Goal: Navigation & Orientation: Find specific page/section

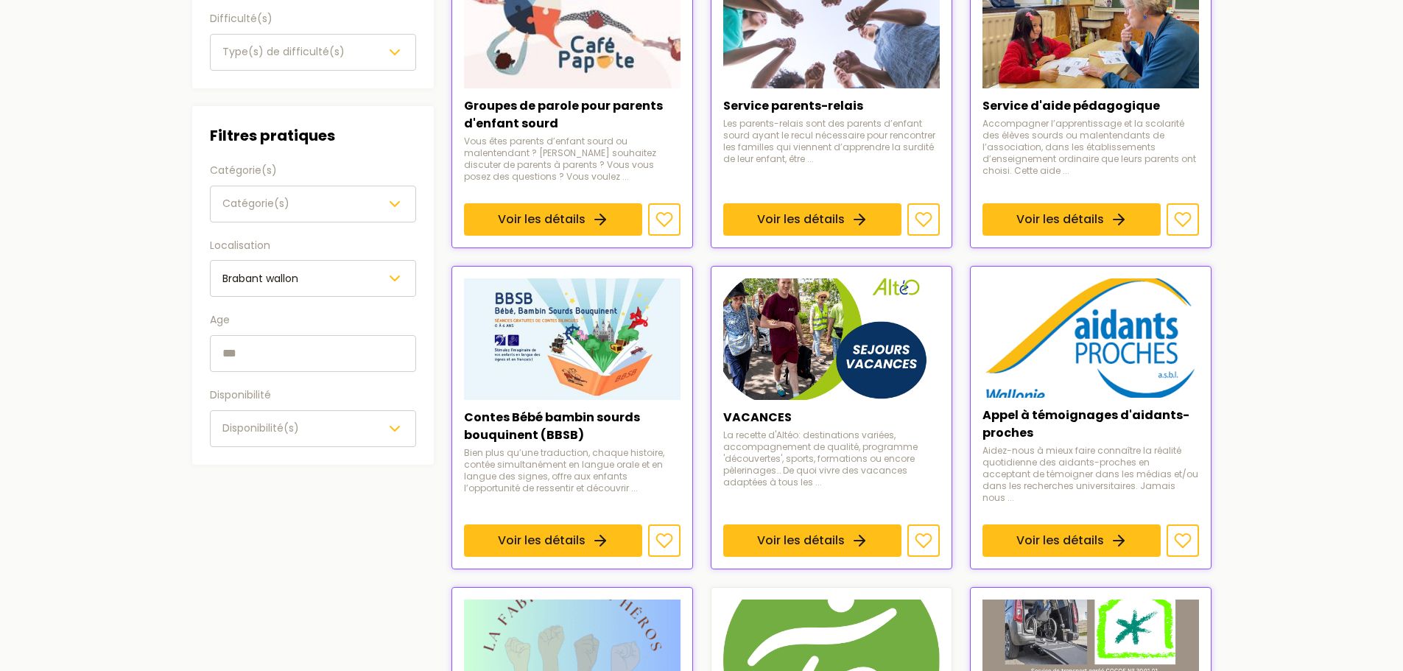
scroll to position [221, 0]
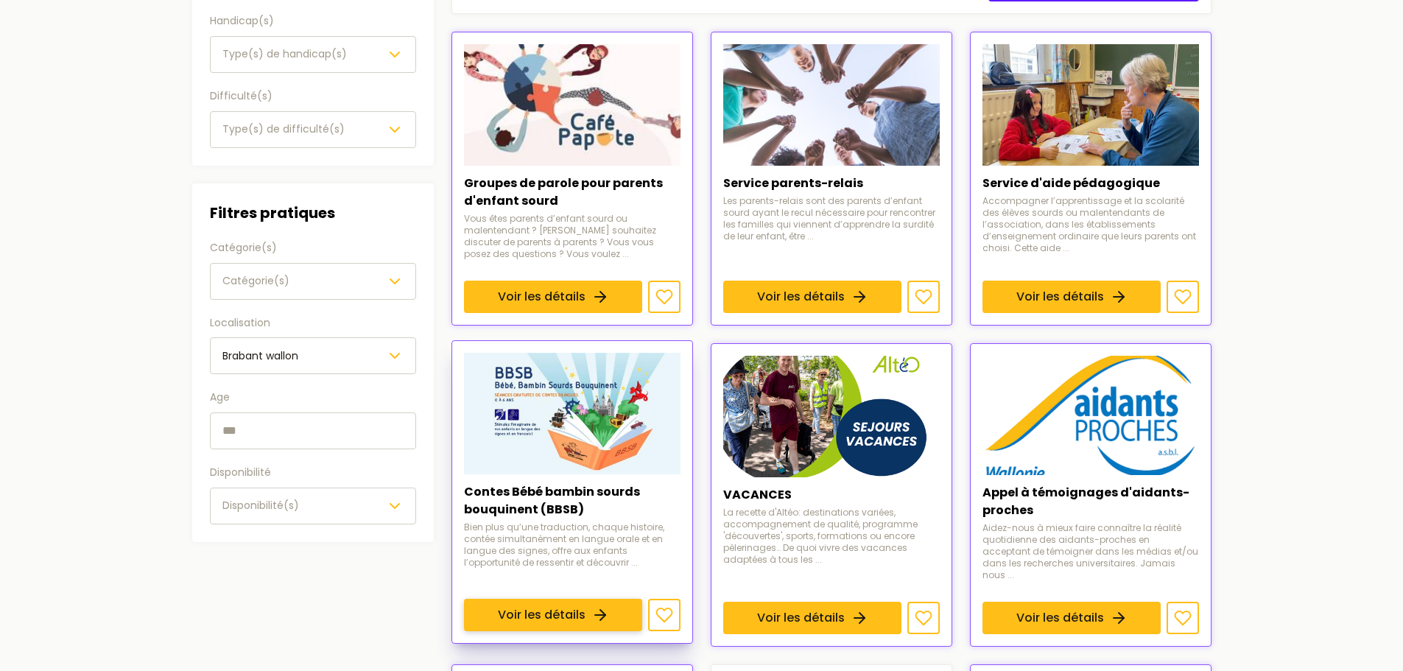
click at [602, 599] on link "Voir les détails" at bounding box center [553, 615] width 178 height 32
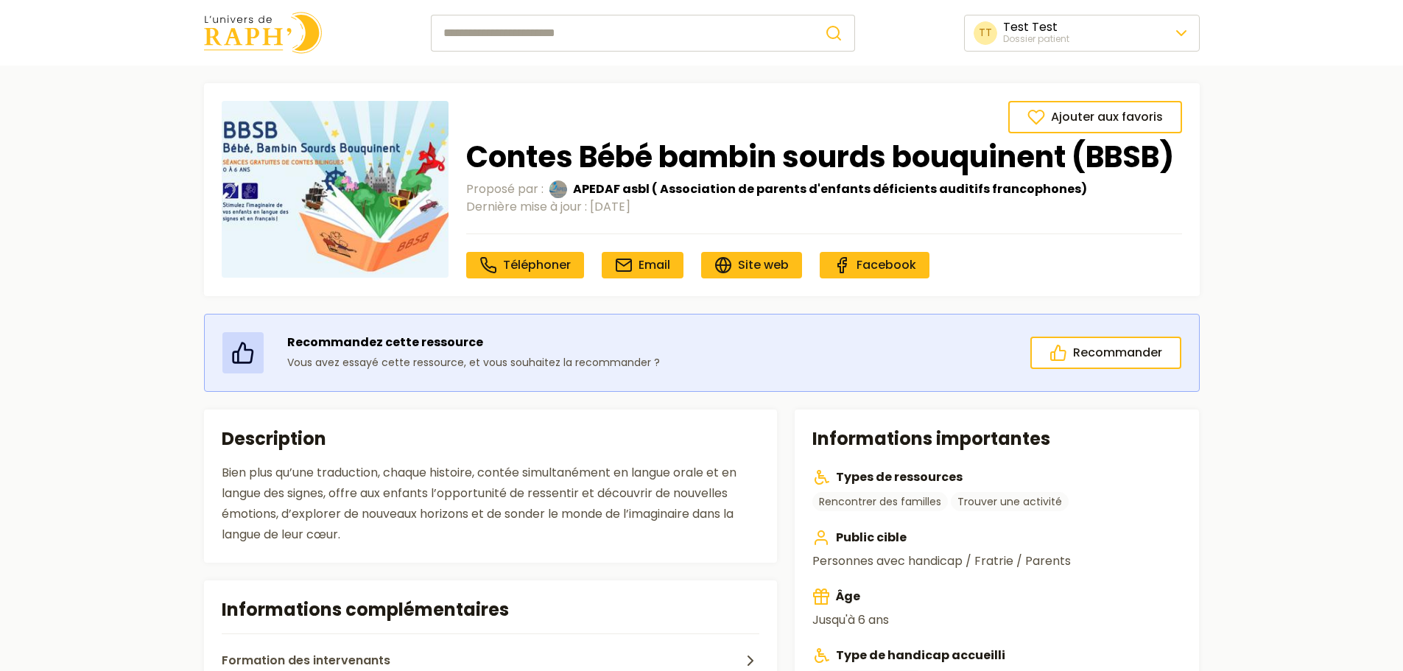
click at [242, 21] on img at bounding box center [263, 33] width 118 height 42
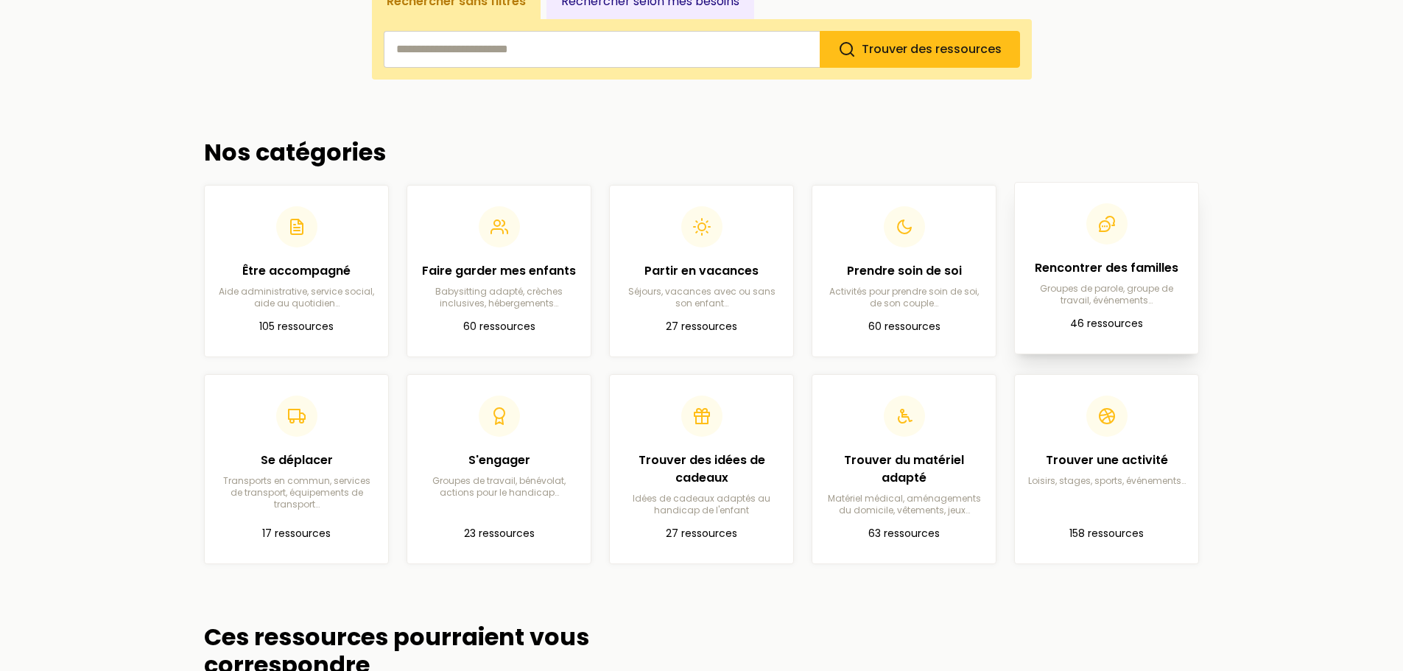
scroll to position [295, 0]
click at [510, 291] on p "Babysitting adapté, crèches inclusives, hébergements…" at bounding box center [499, 294] width 160 height 24
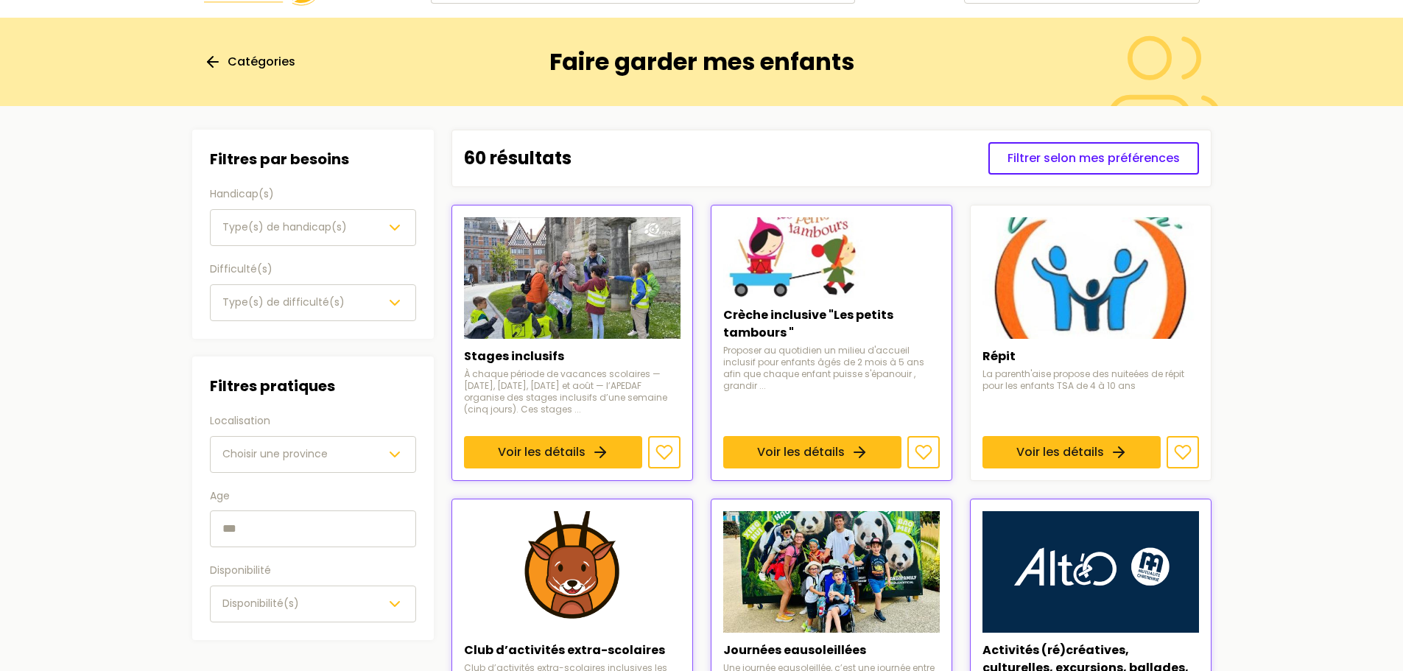
scroll to position [74, 0]
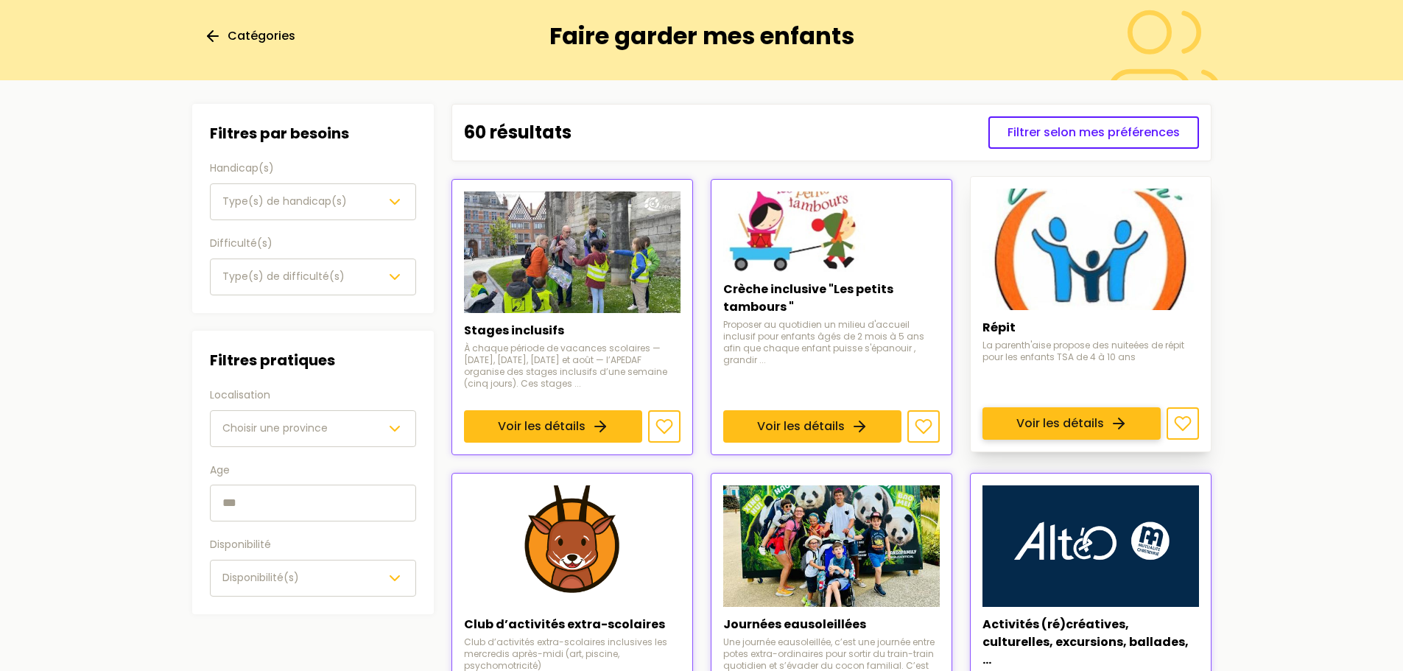
click at [1057, 407] on link "Voir les détails" at bounding box center [1071, 423] width 178 height 32
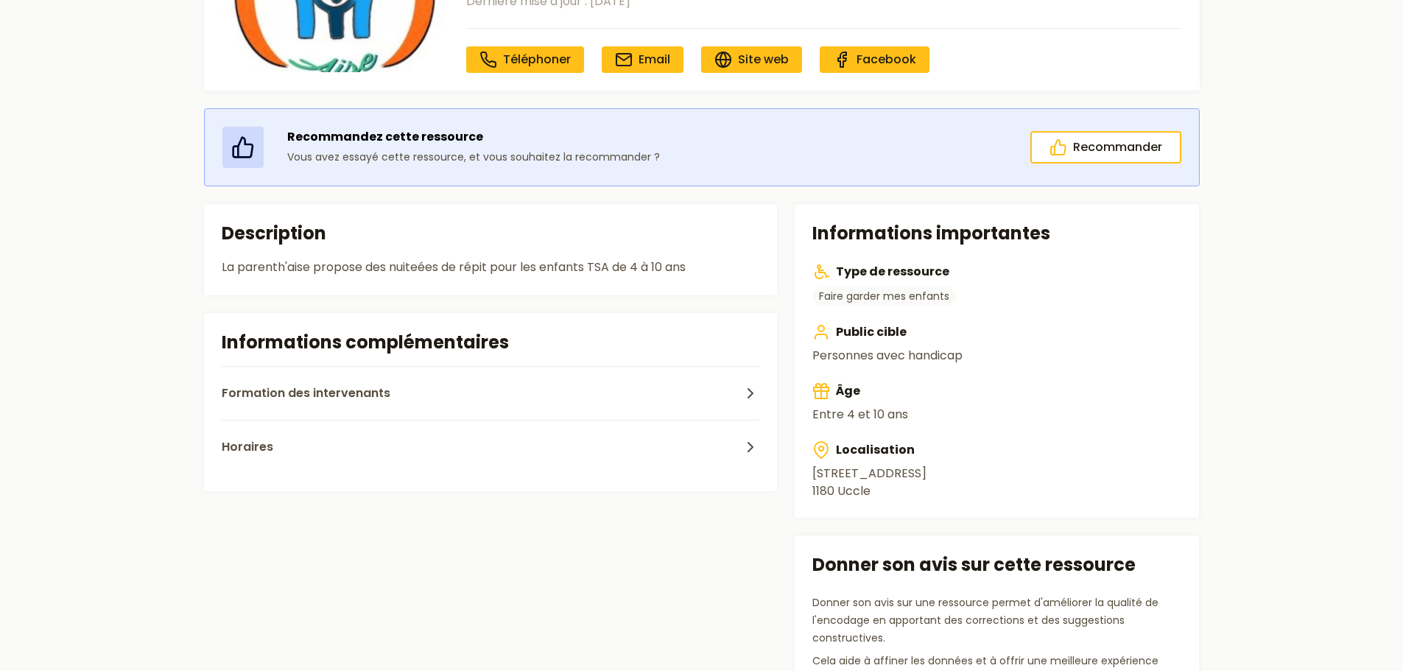
scroll to position [221, 0]
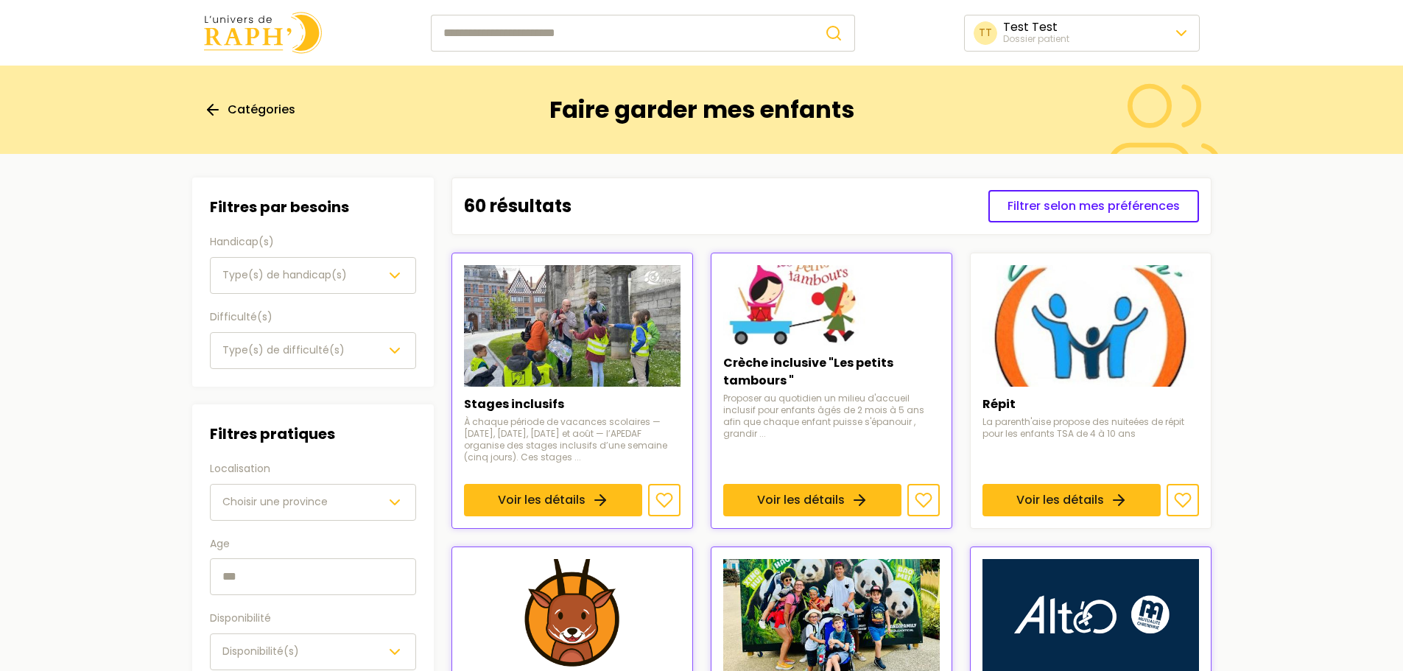
click at [306, 509] on span "Choisir une province" at bounding box center [274, 502] width 105 height 18
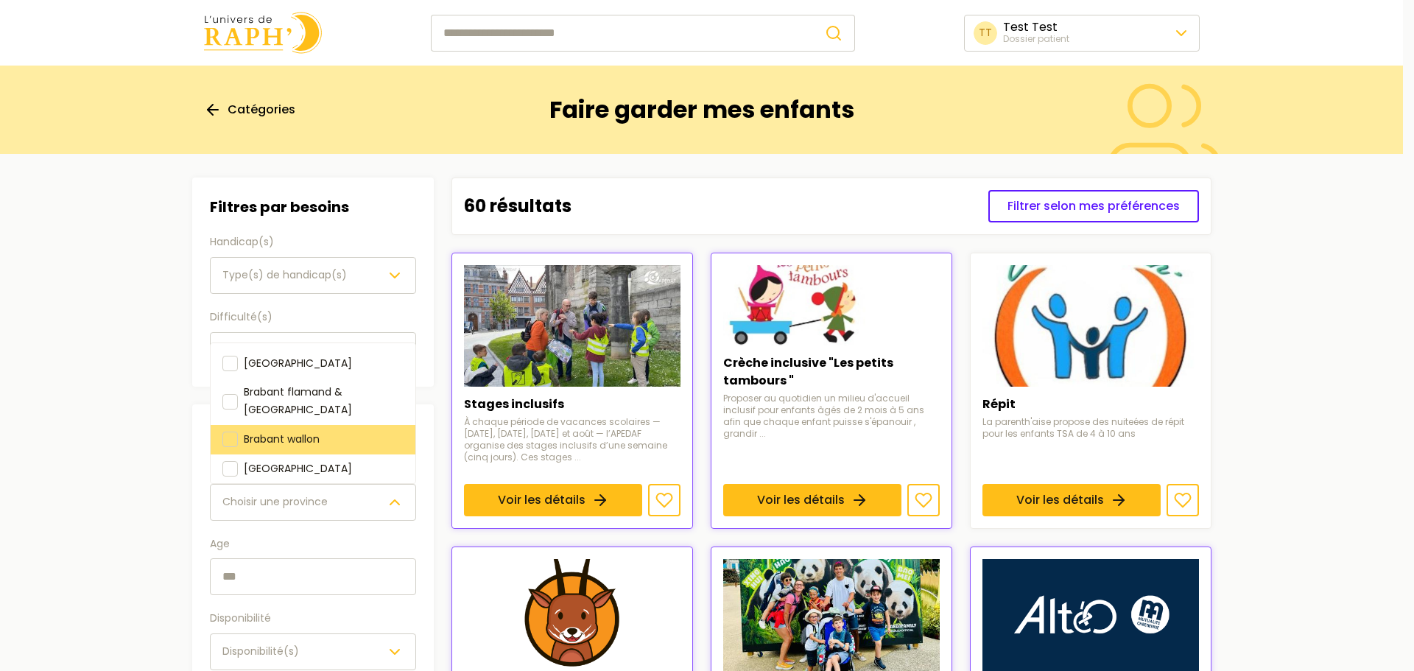
click at [231, 431] on div at bounding box center [229, 438] width 15 height 15
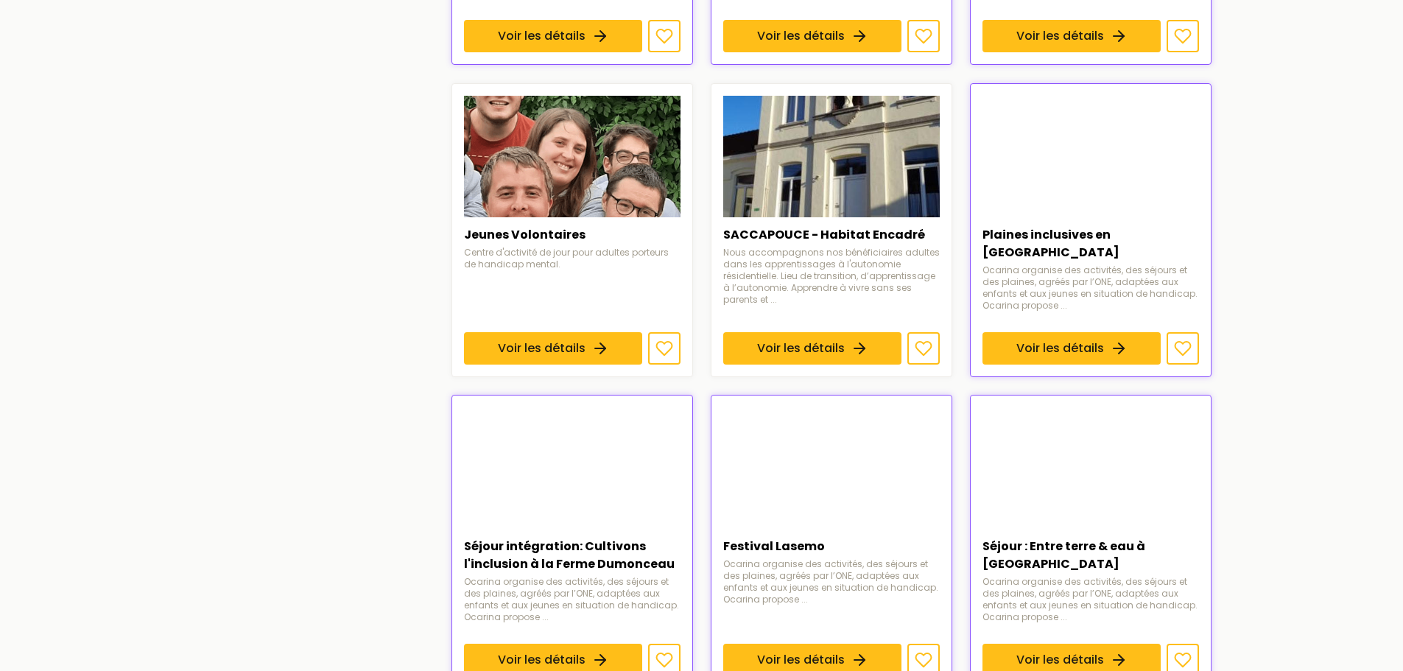
scroll to position [884, 0]
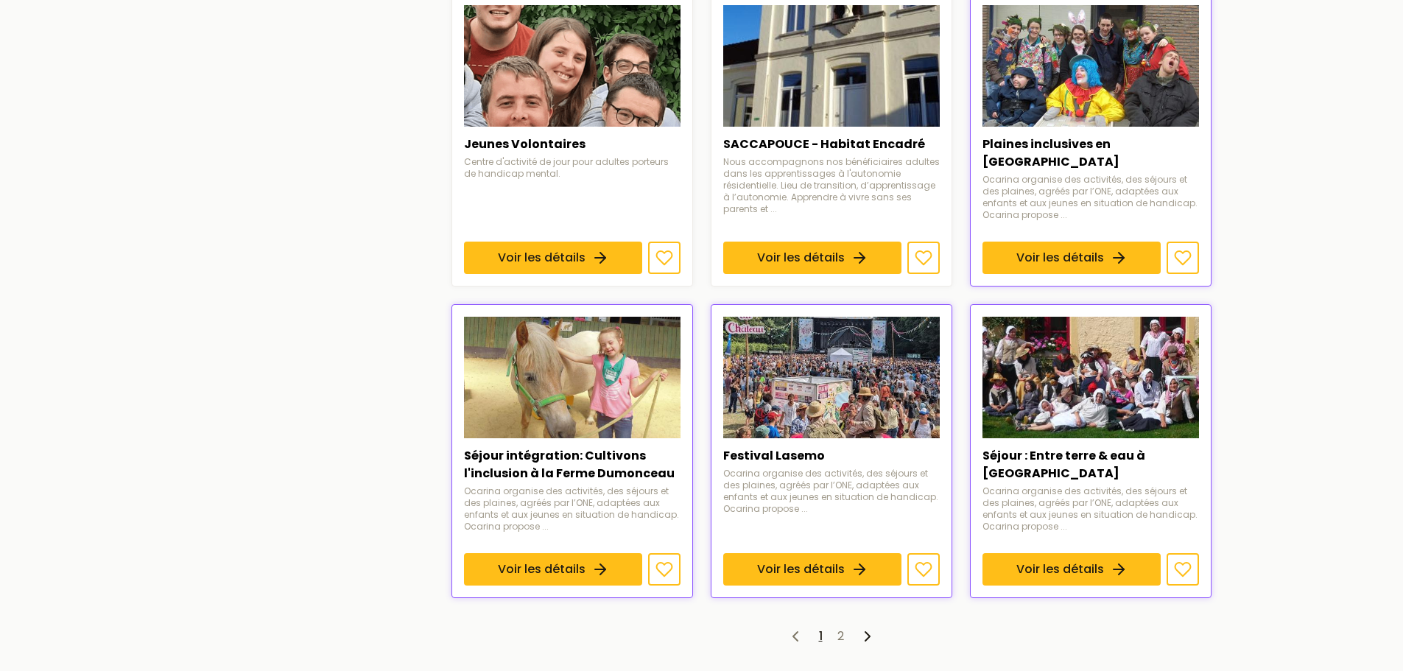
click at [844, 627] on ul "1 2" at bounding box center [831, 636] width 760 height 18
click at [842, 627] on link "2" at bounding box center [840, 635] width 7 height 17
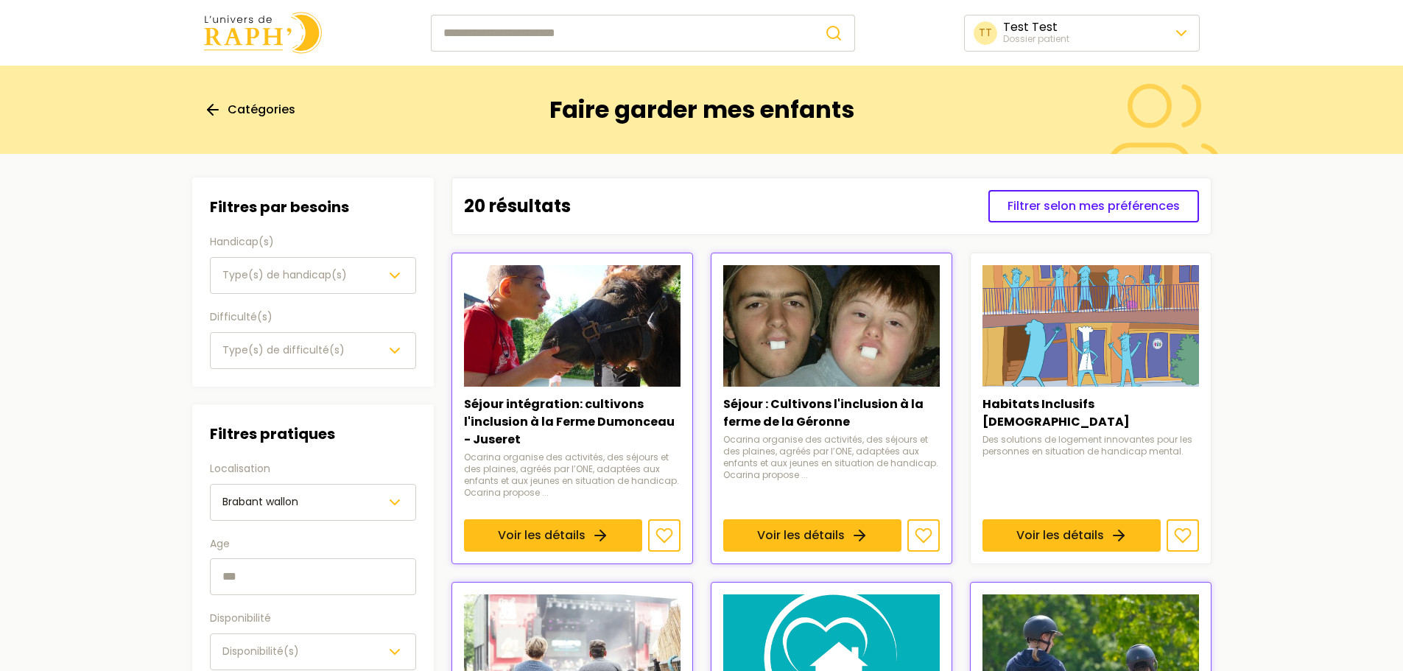
click at [256, 21] on img at bounding box center [263, 33] width 118 height 42
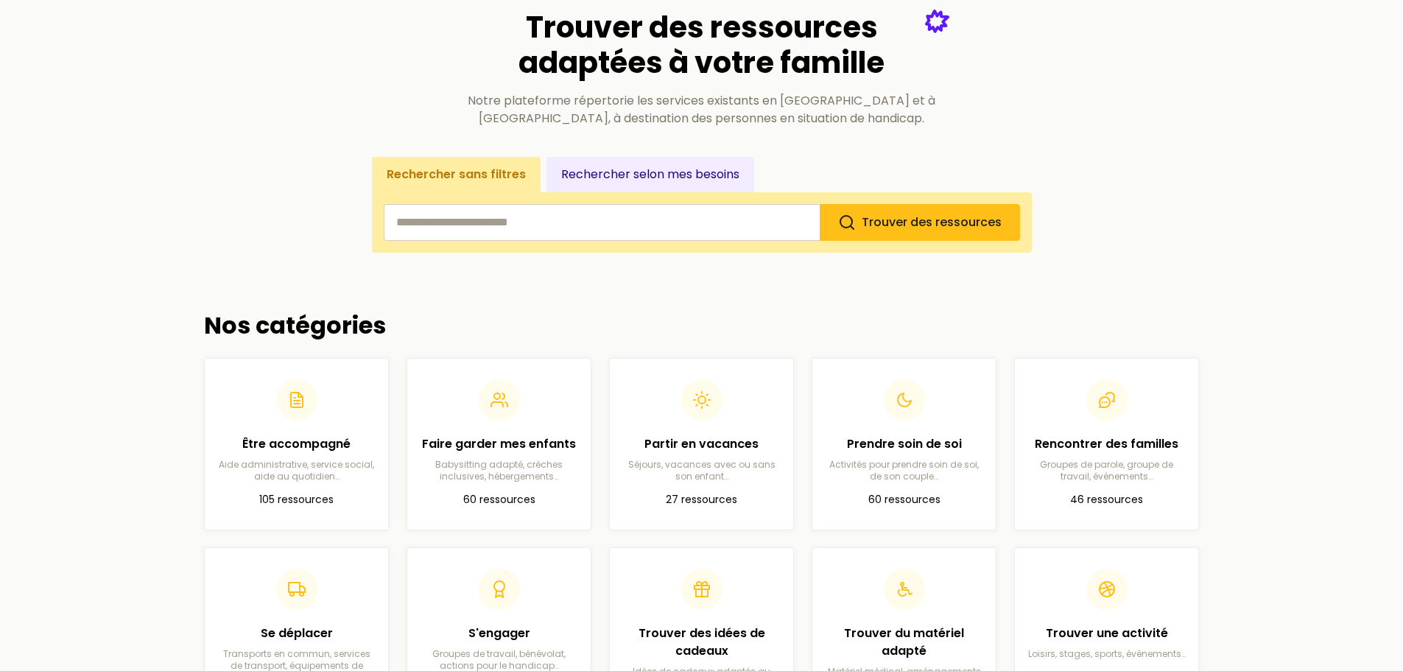
scroll to position [147, 0]
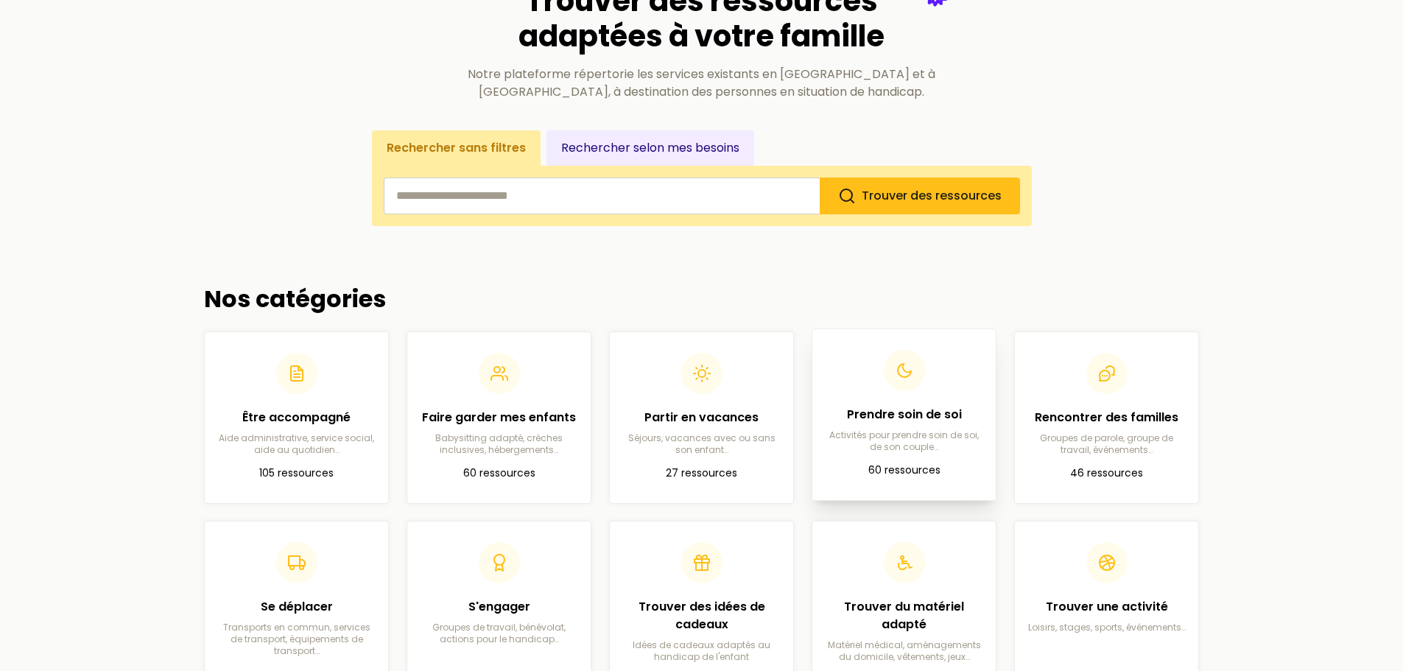
click at [904, 443] on p "Activités pour prendre soin de soi, de son couple…" at bounding box center [904, 441] width 160 height 24
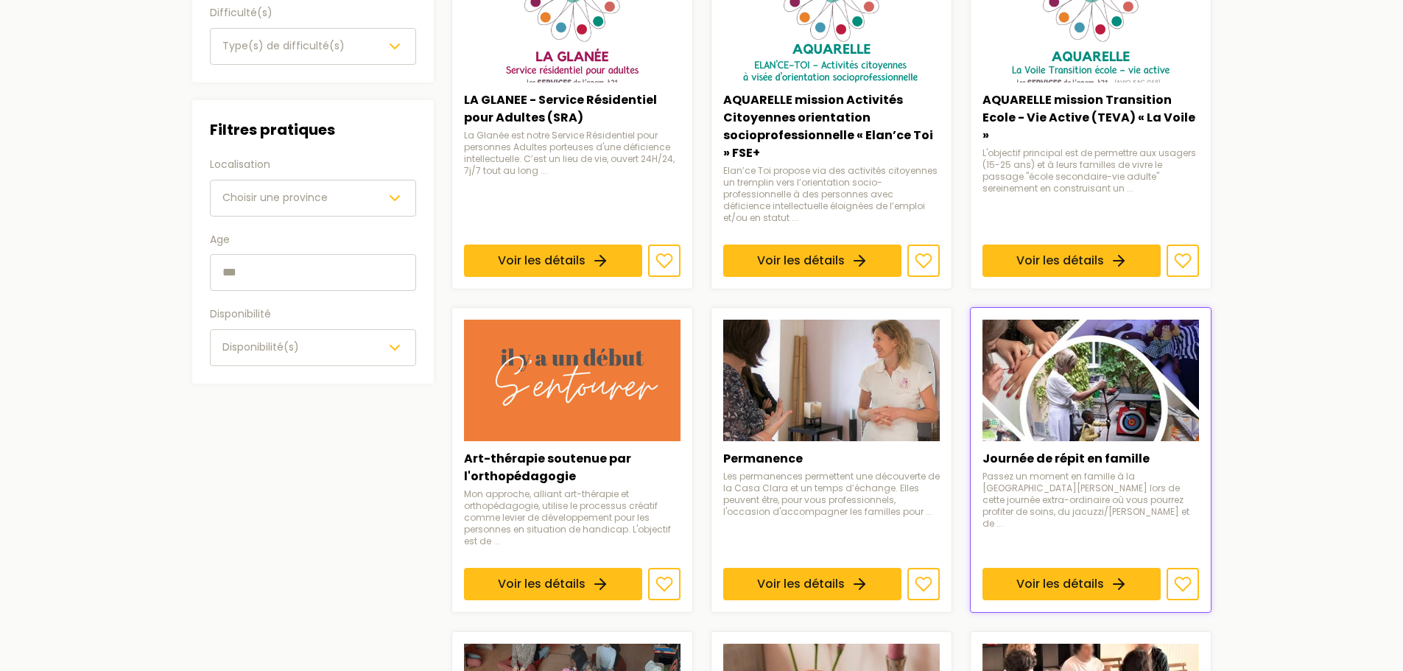
scroll to position [295, 0]
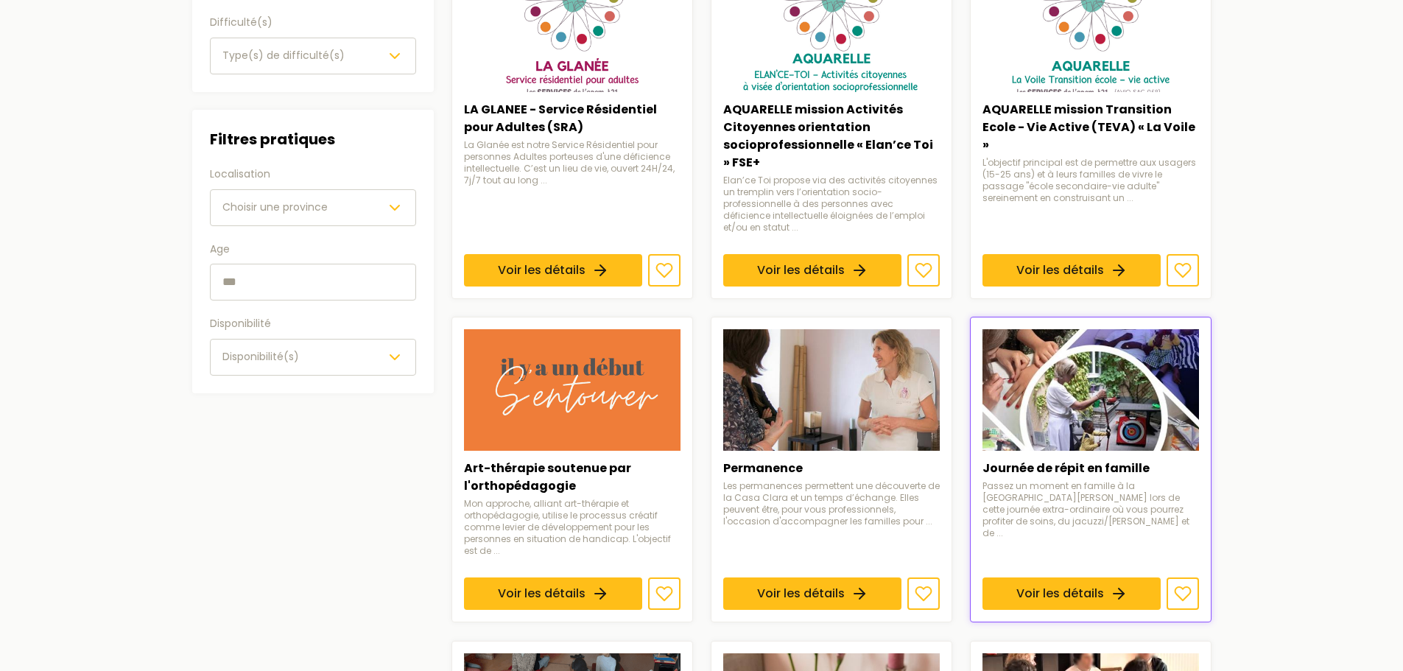
click at [386, 205] on icon "button" at bounding box center [395, 208] width 18 height 18
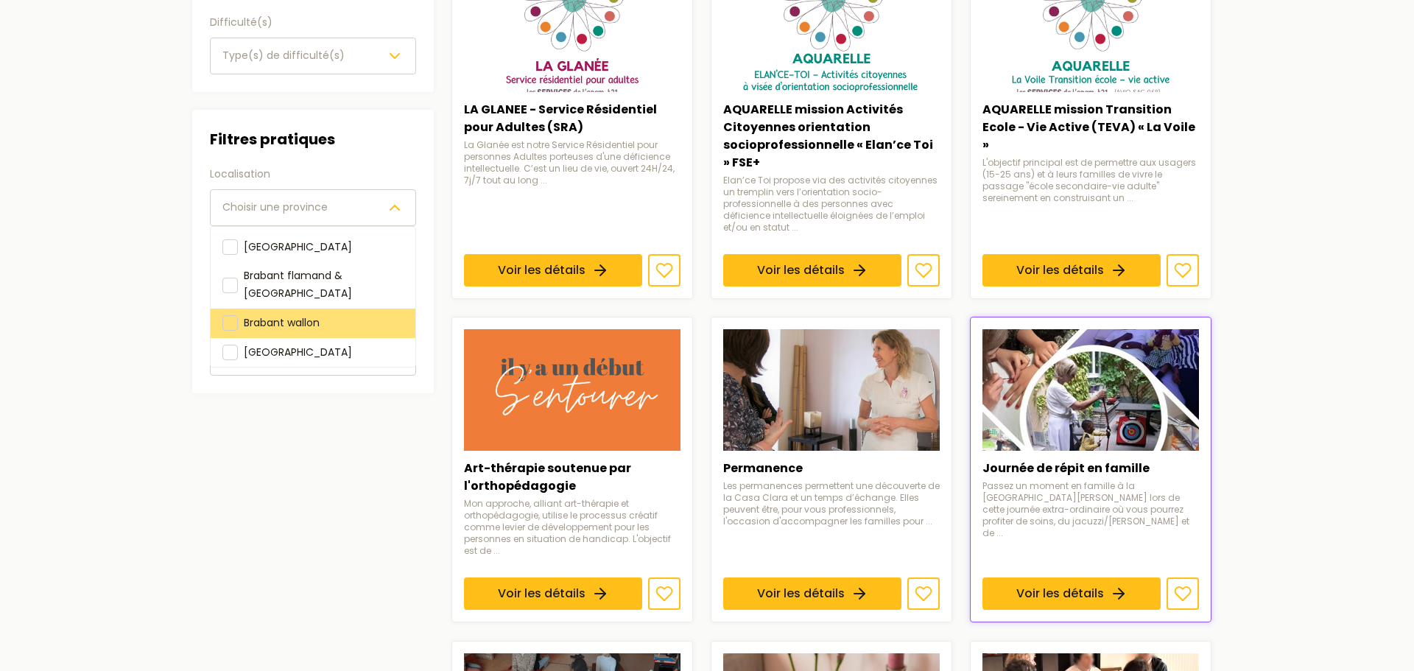
click at [249, 315] on span "Brabant wallon" at bounding box center [282, 322] width 76 height 15
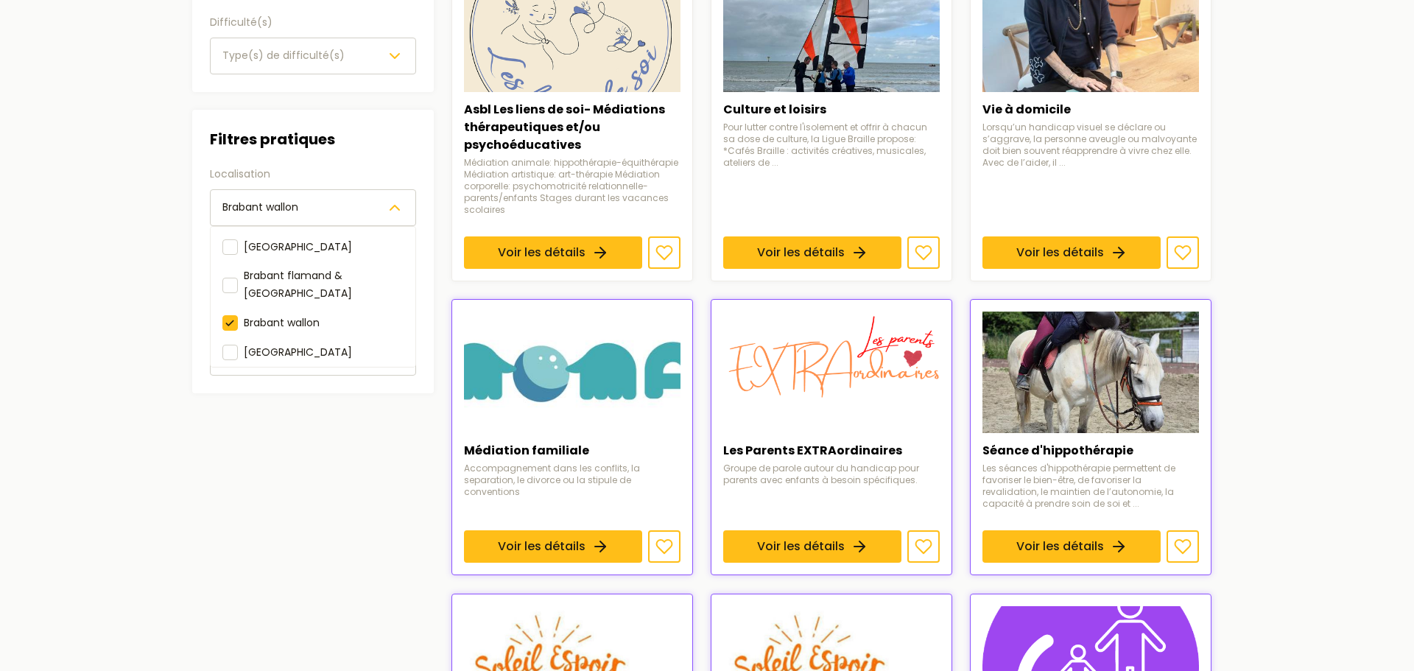
click at [1292, 353] on main "Catégories Prendre soin de soi Filtres Filtres par besoins Handicap(s) Type(s) …" at bounding box center [701, 520] width 1403 height 1498
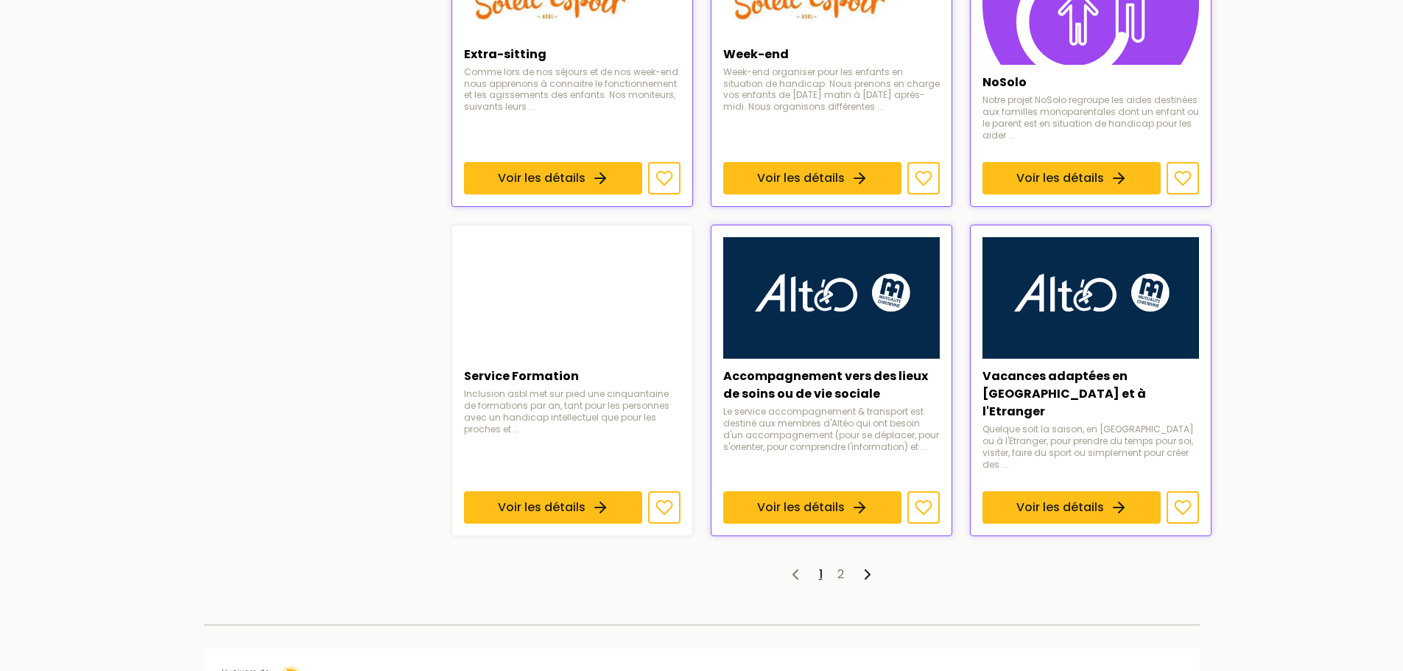
scroll to position [1031, 0]
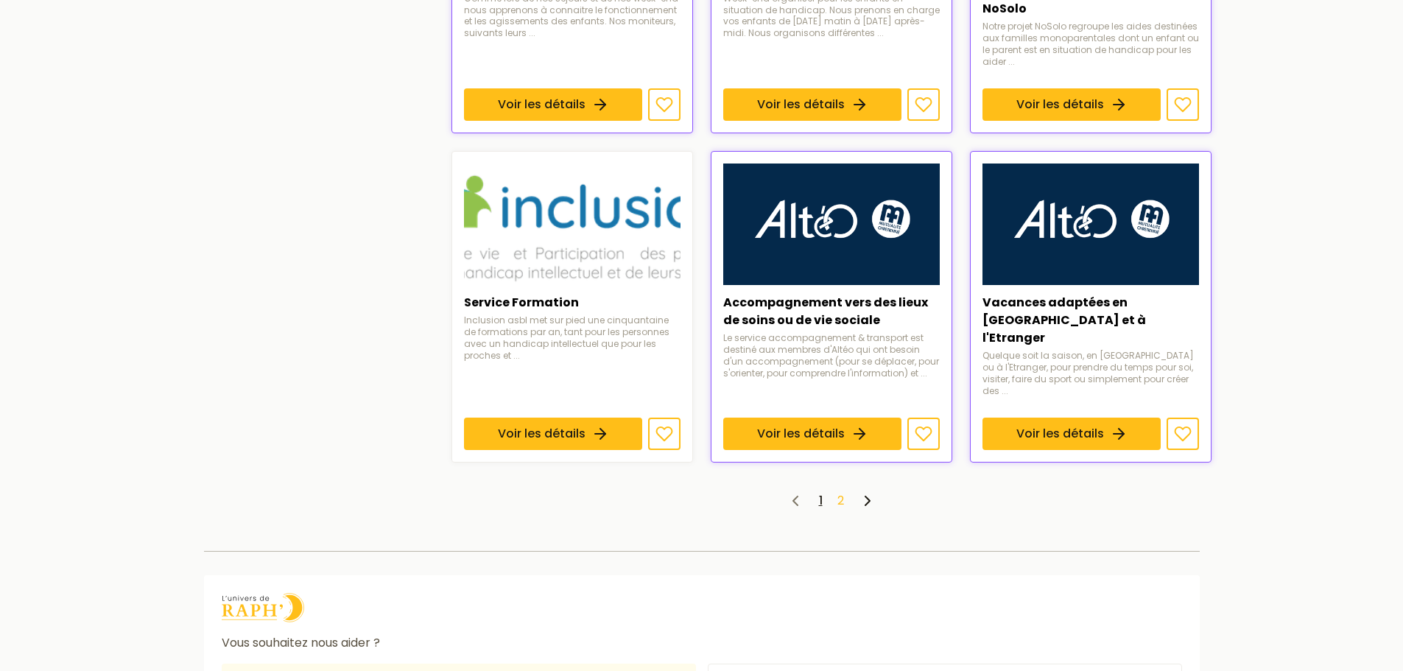
click at [840, 492] on link "2" at bounding box center [840, 500] width 7 height 17
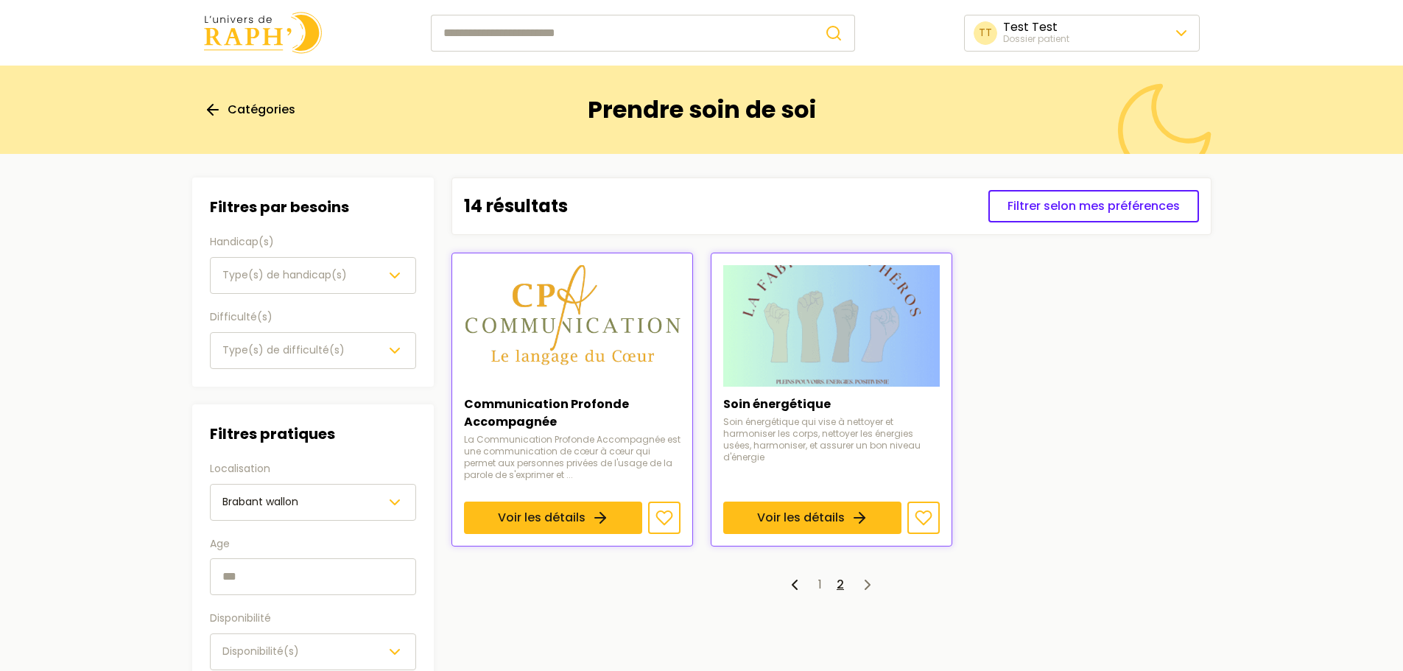
click at [232, 99] on div "Catégories" at bounding box center [393, 109] width 378 height 59
click at [245, 107] on span "Catégories" at bounding box center [262, 110] width 68 height 18
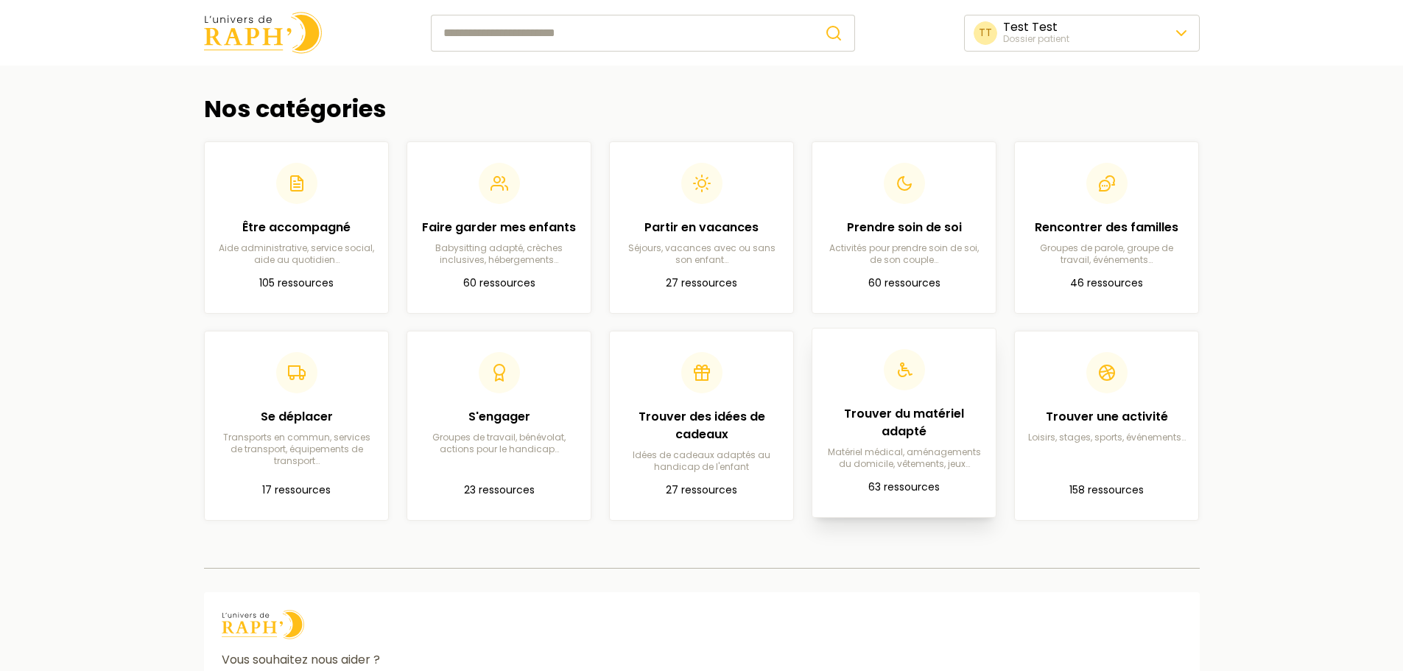
click at [878, 437] on h2 "Trouver du matériel adapté" at bounding box center [904, 422] width 160 height 35
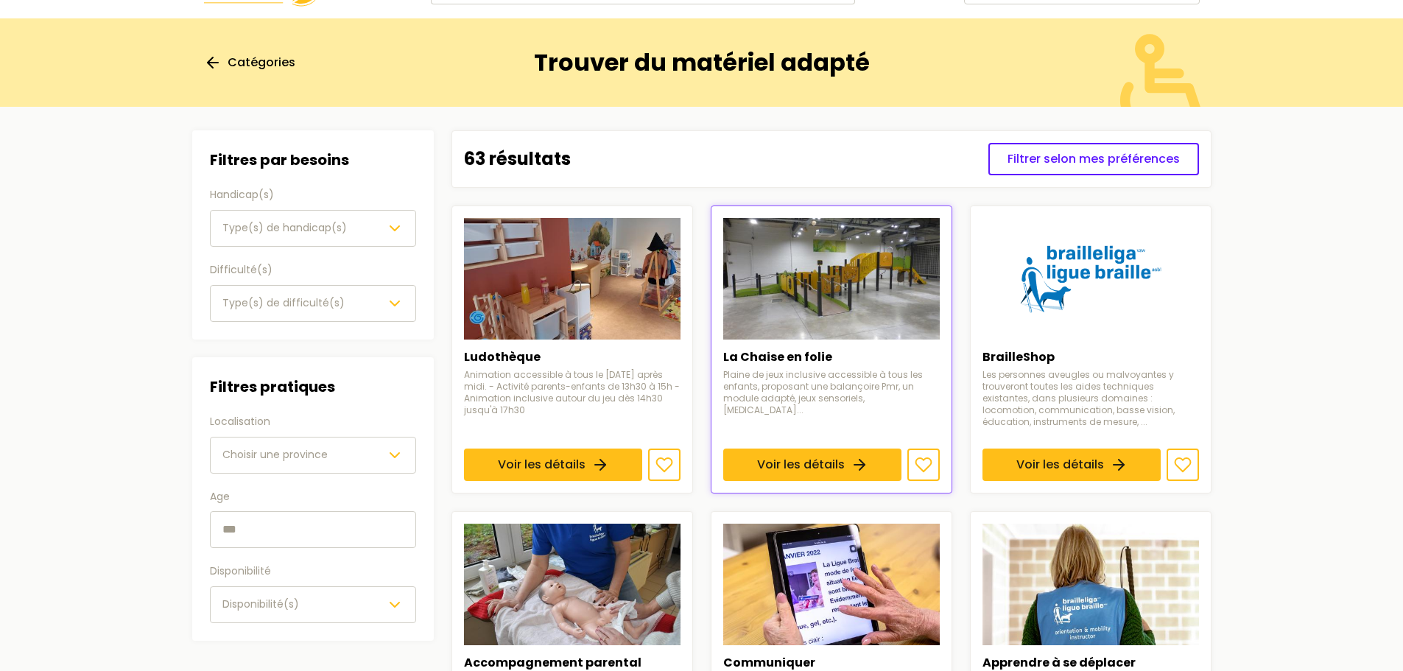
scroll to position [74, 0]
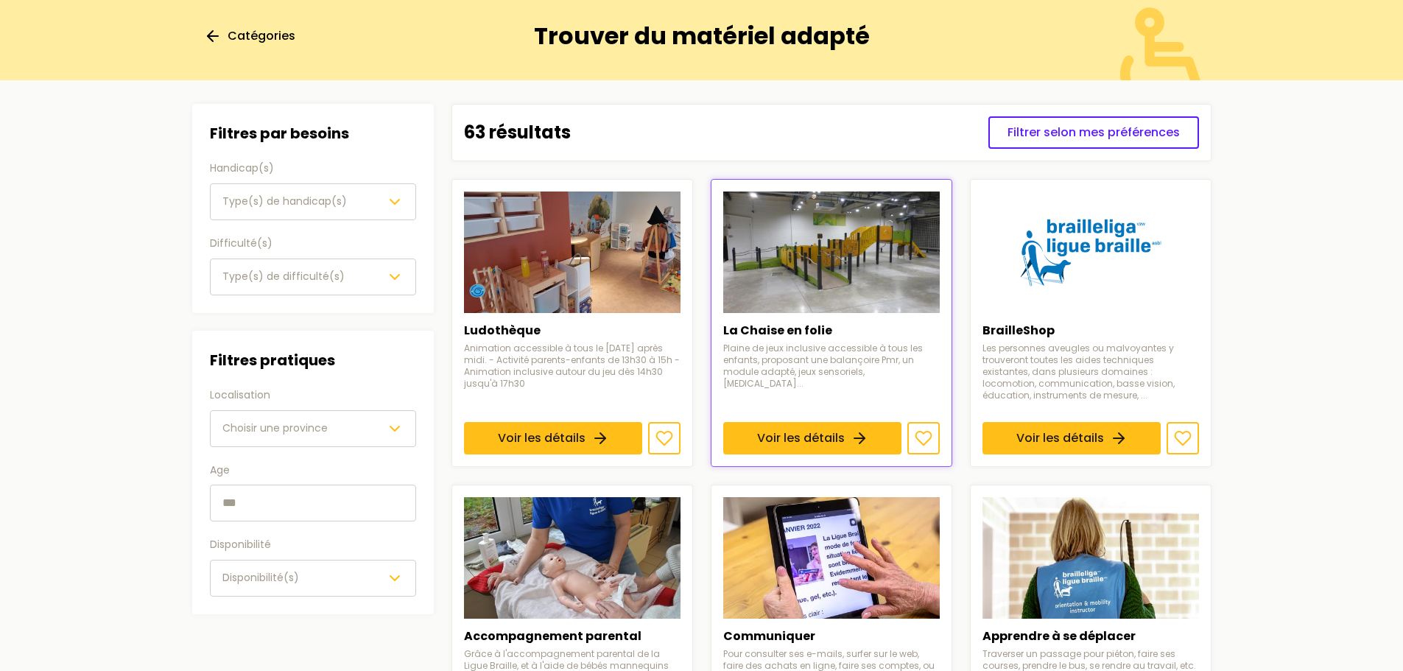
click at [353, 439] on button "Choisir une province" at bounding box center [313, 428] width 206 height 37
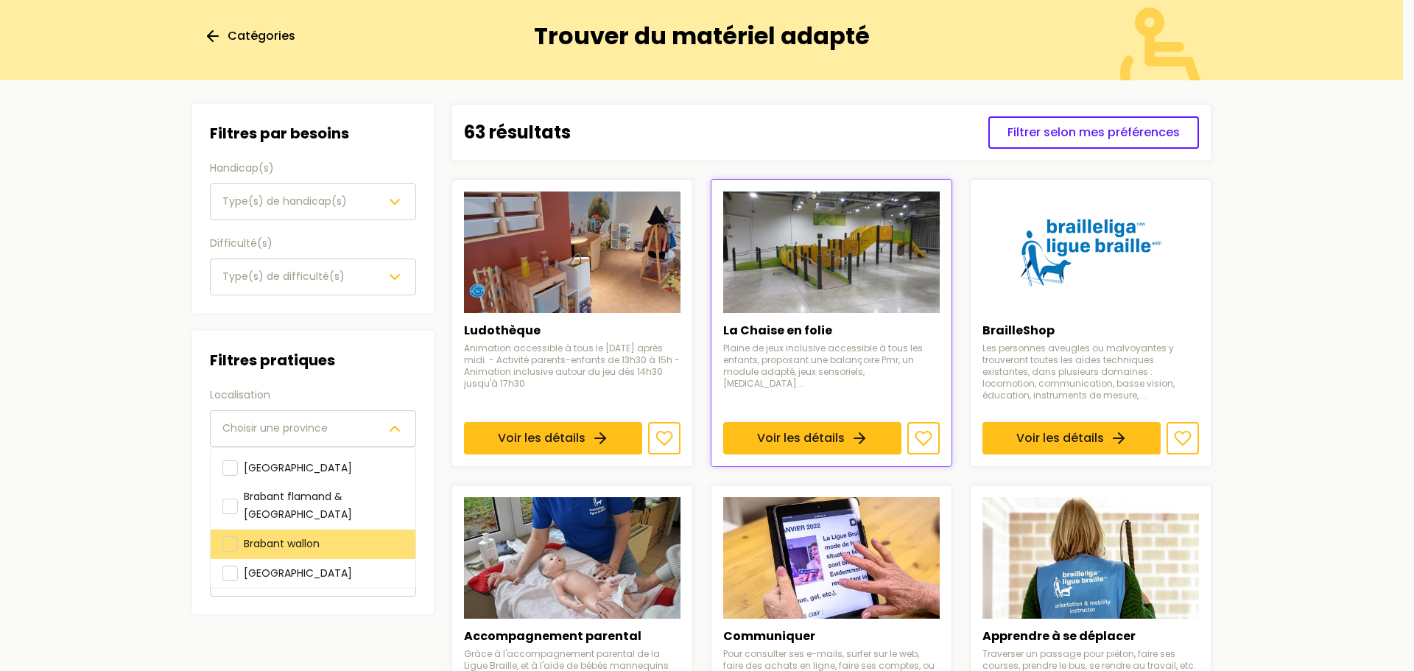
click at [217, 529] on div "Brabant wallon" at bounding box center [313, 543] width 205 height 29
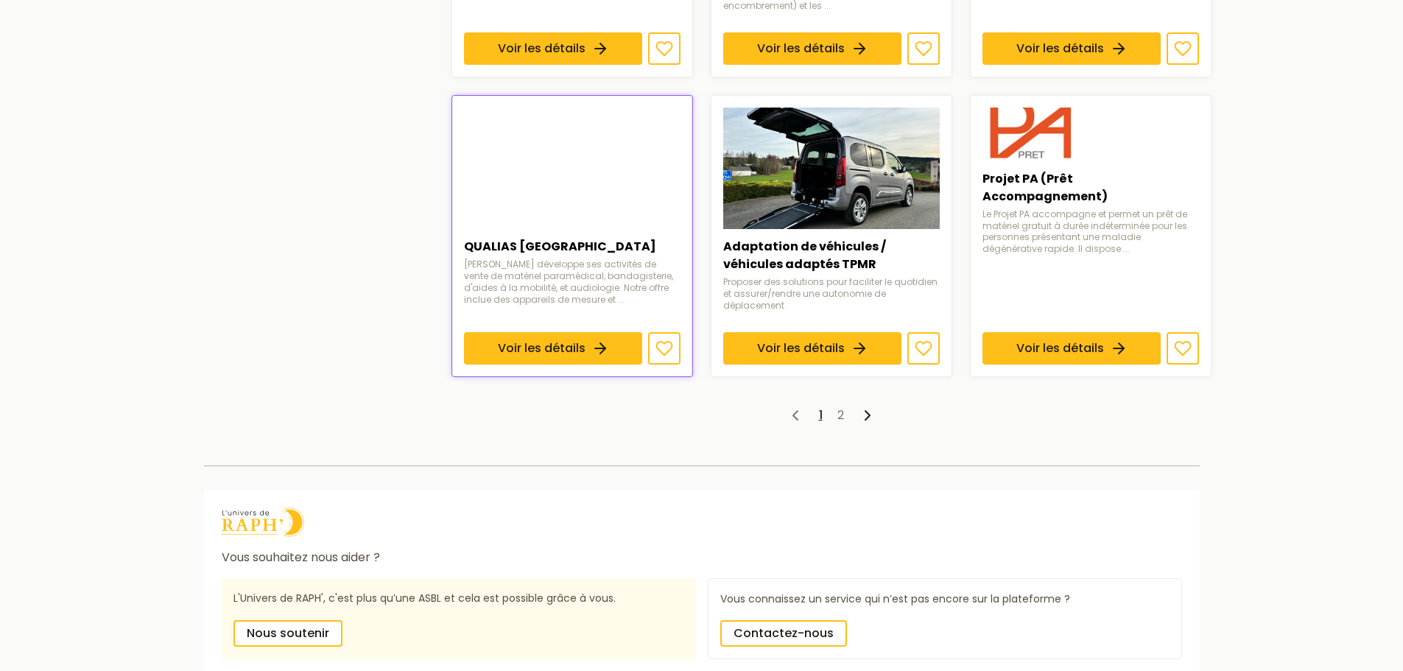
scroll to position [1104, 0]
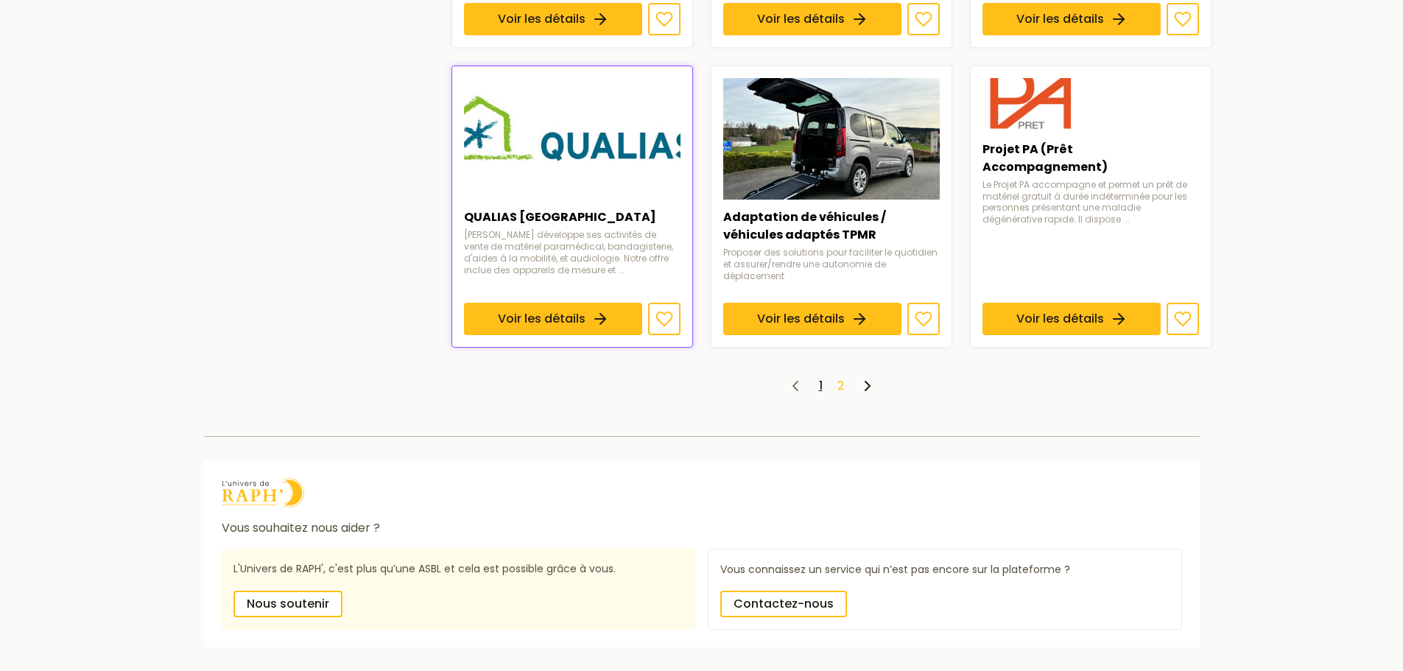
click at [842, 383] on link "2" at bounding box center [840, 385] width 7 height 17
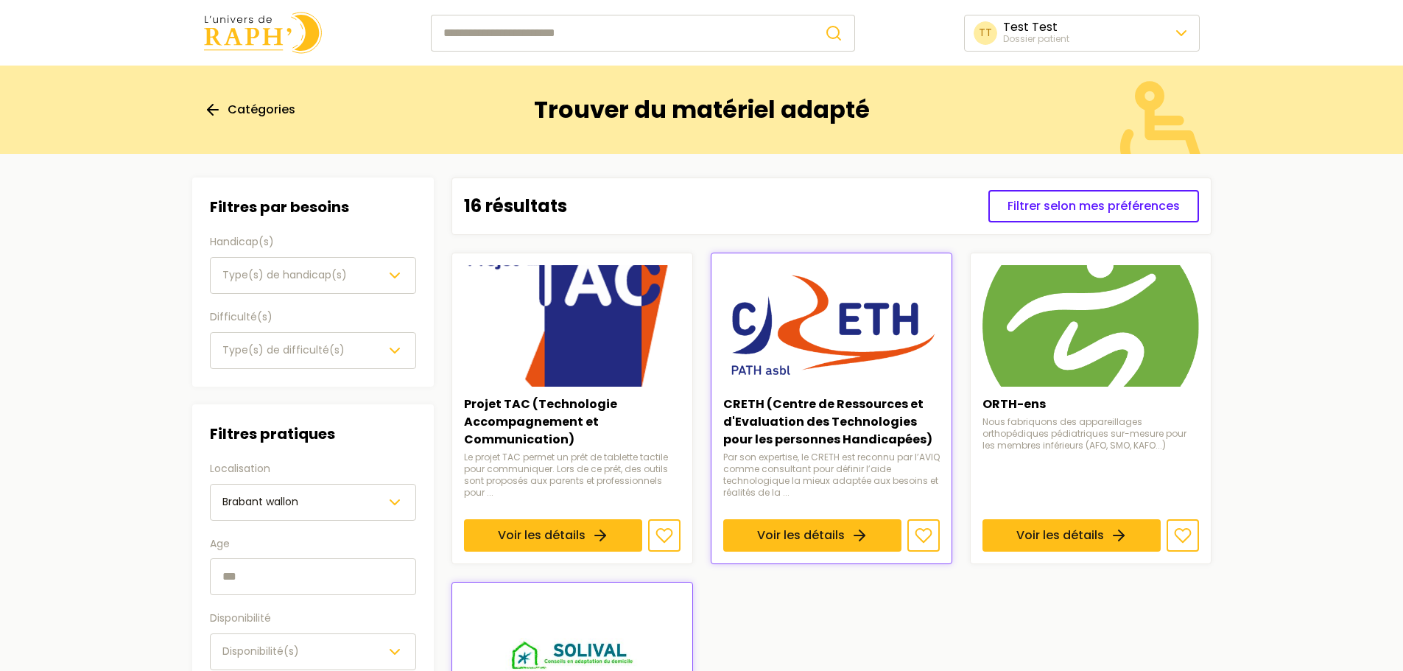
click at [256, 113] on span "Catégories" at bounding box center [262, 110] width 68 height 18
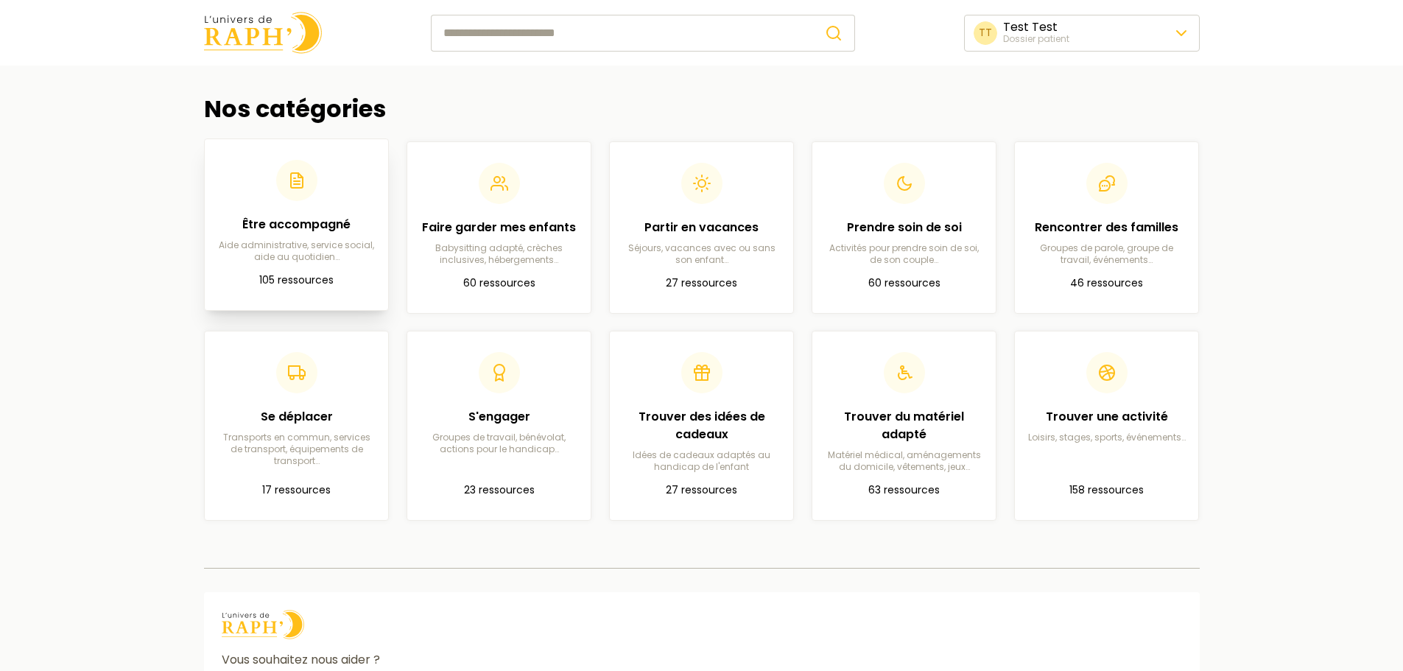
click at [275, 241] on p "Aide administrative, service social, aide au quotidien…" at bounding box center [296, 251] width 160 height 24
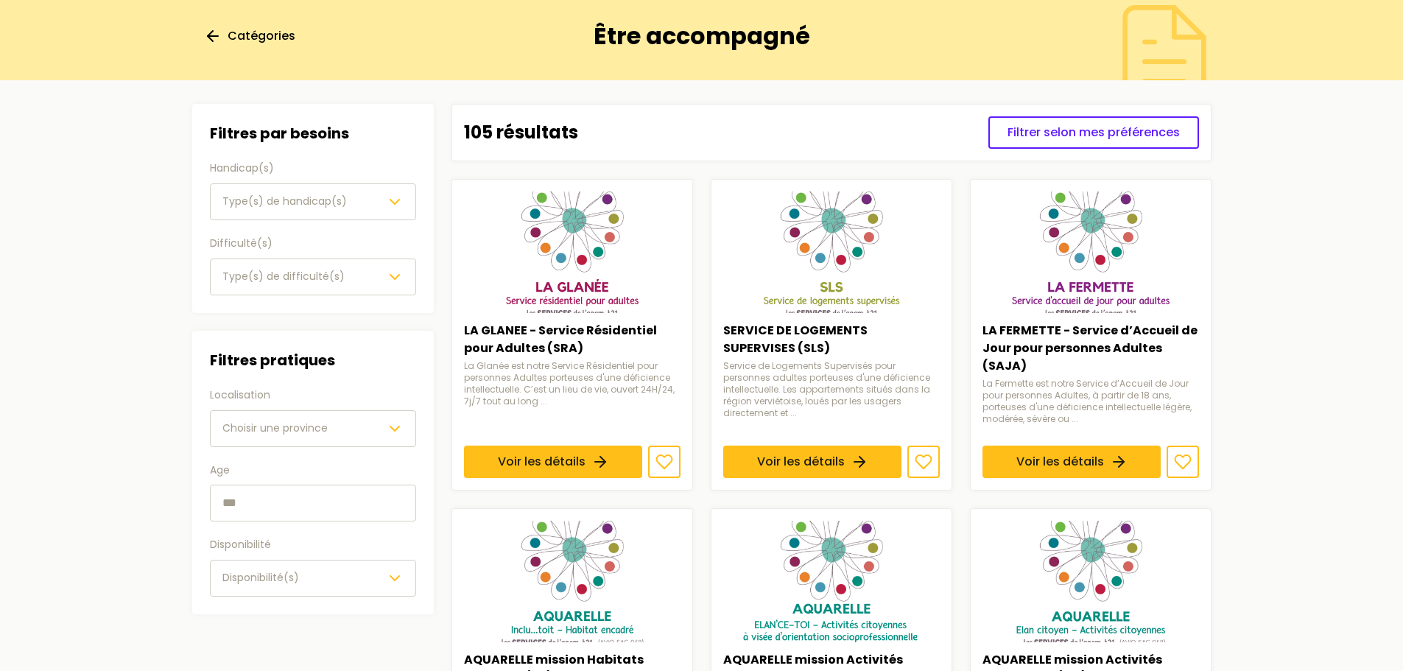
scroll to position [147, 0]
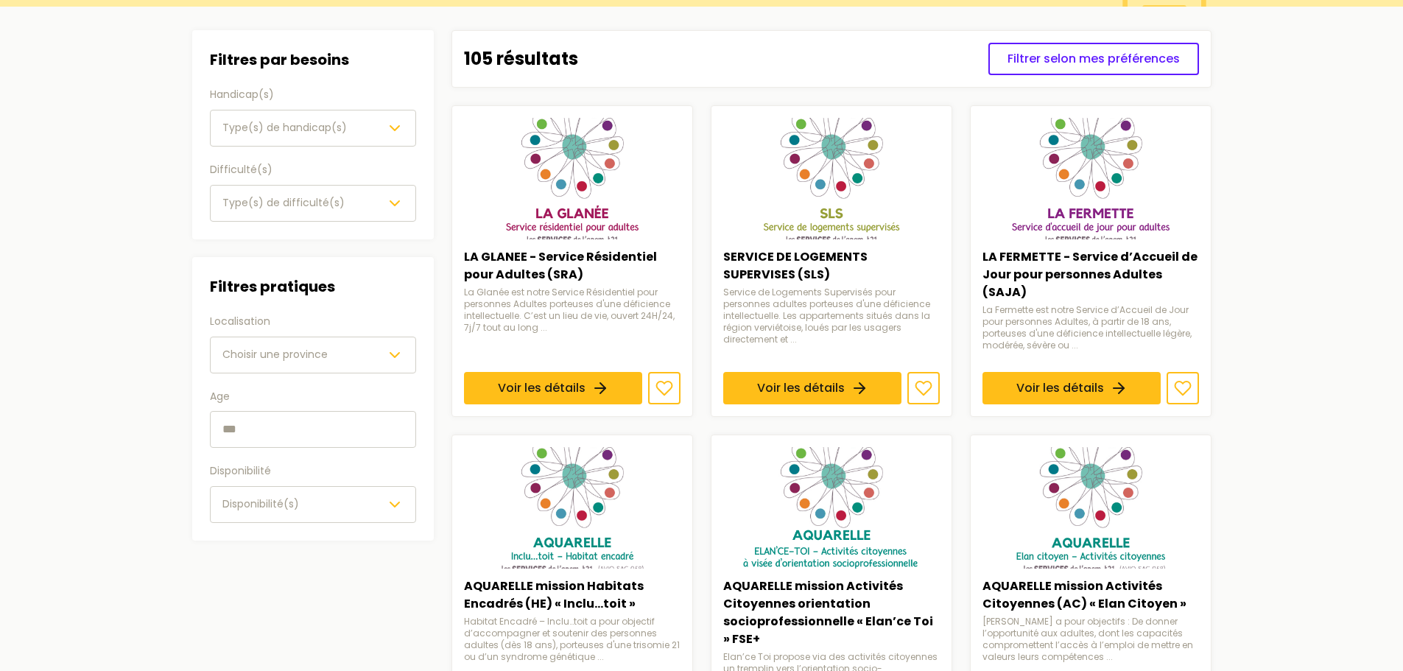
click at [306, 364] on button "Choisir une province" at bounding box center [313, 354] width 206 height 37
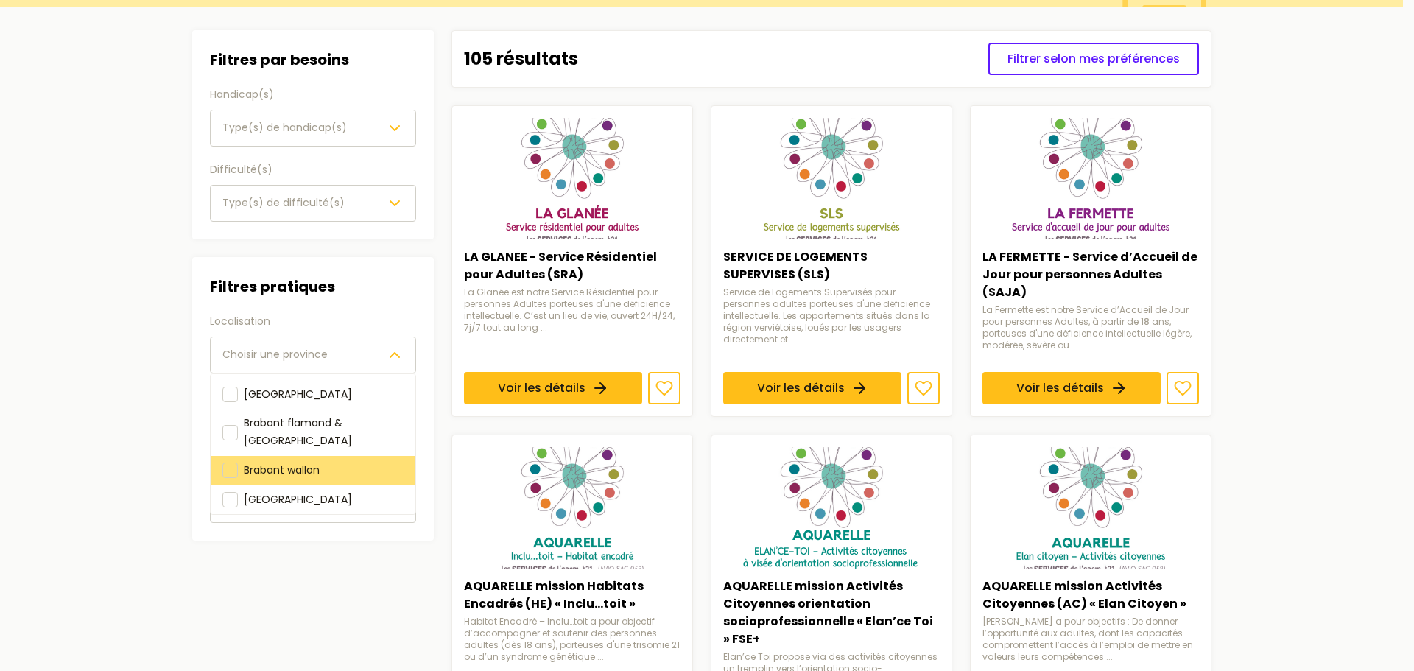
click at [232, 462] on div at bounding box center [229, 469] width 15 height 15
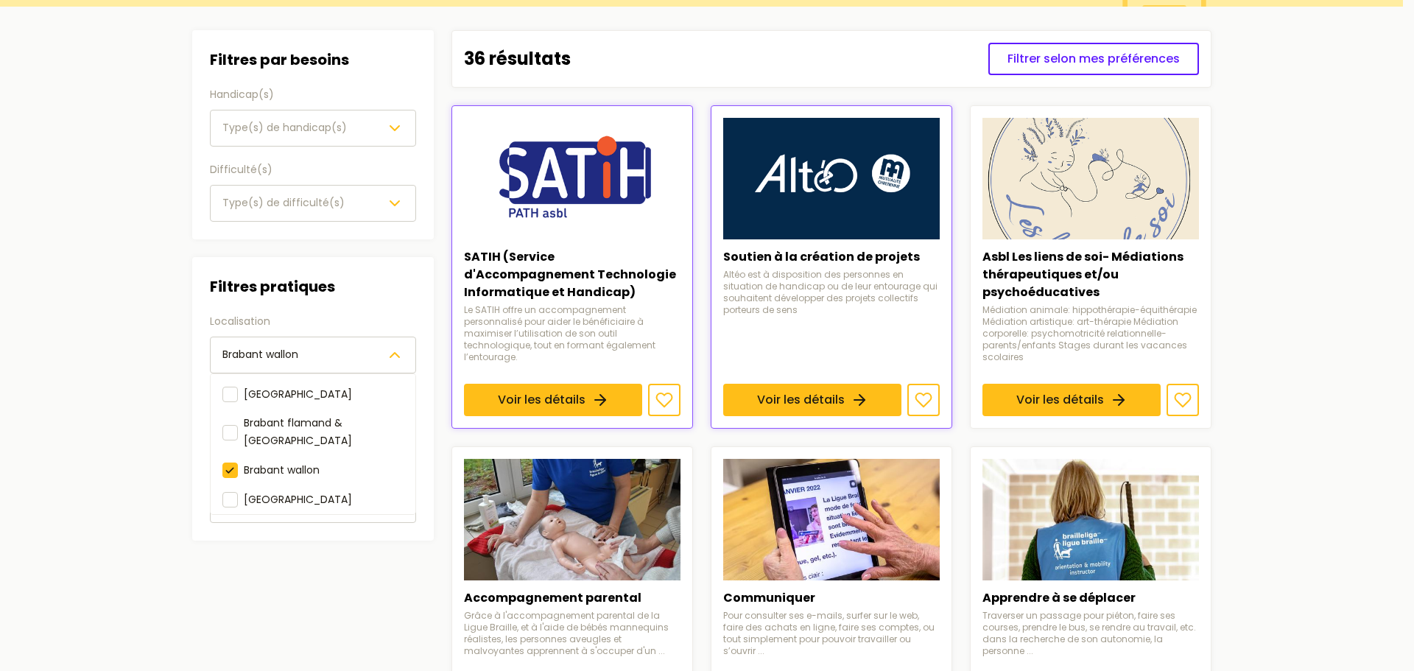
click at [164, 593] on main "Catégories Être accompagné Filtres Filtres par besoins Handicap(s) Type(s) de h…" at bounding box center [701, 649] width 1403 height 1463
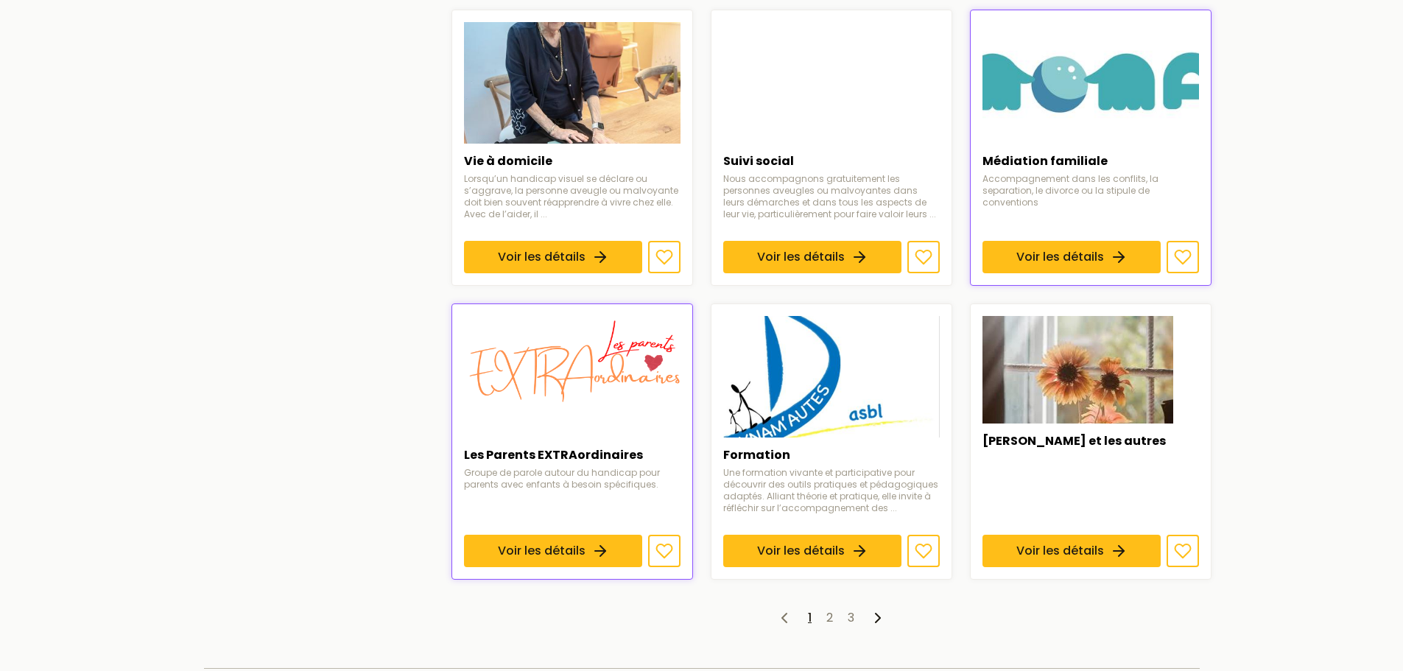
scroll to position [884, 0]
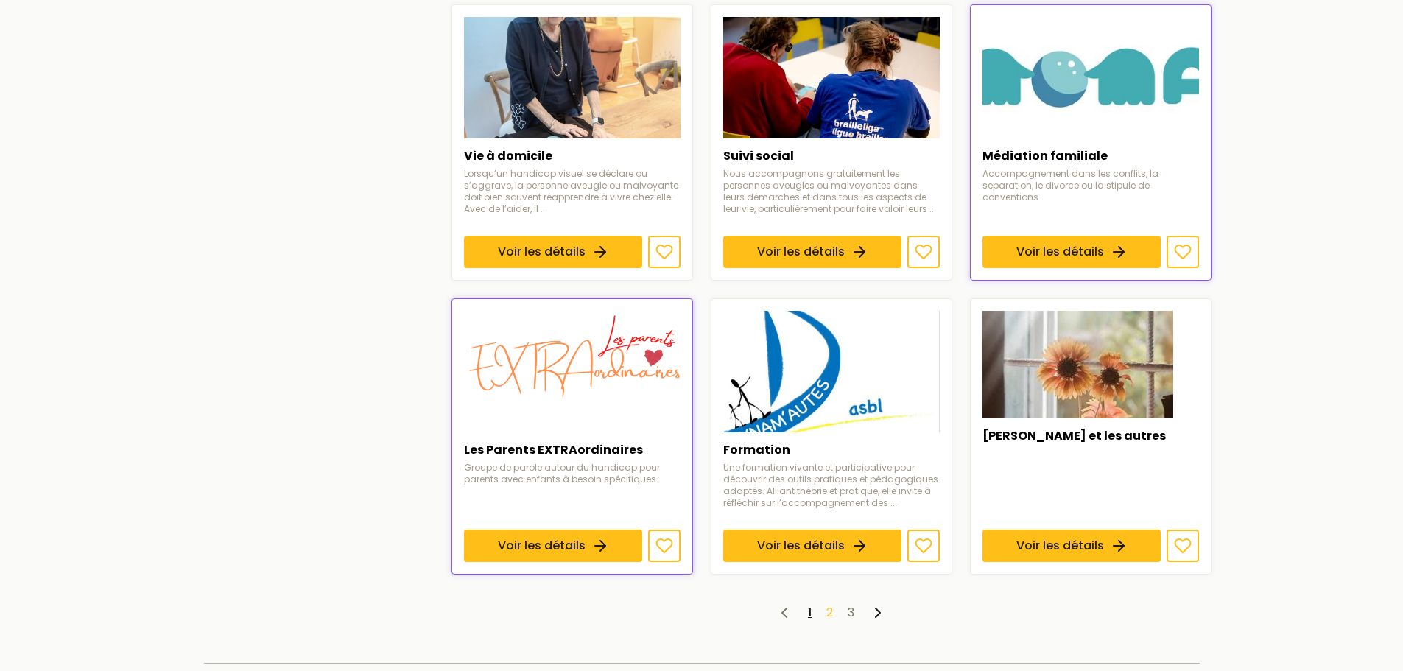
click at [828, 613] on link "2" at bounding box center [829, 612] width 7 height 17
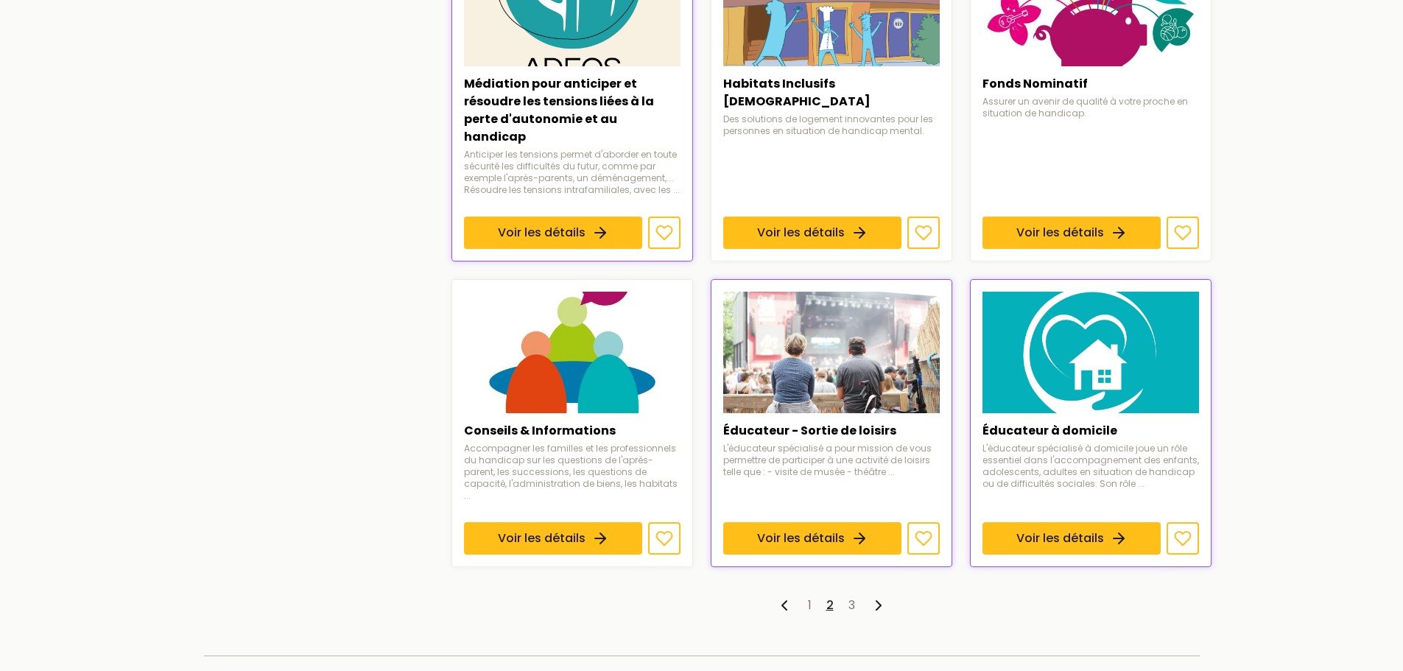
scroll to position [957, 0]
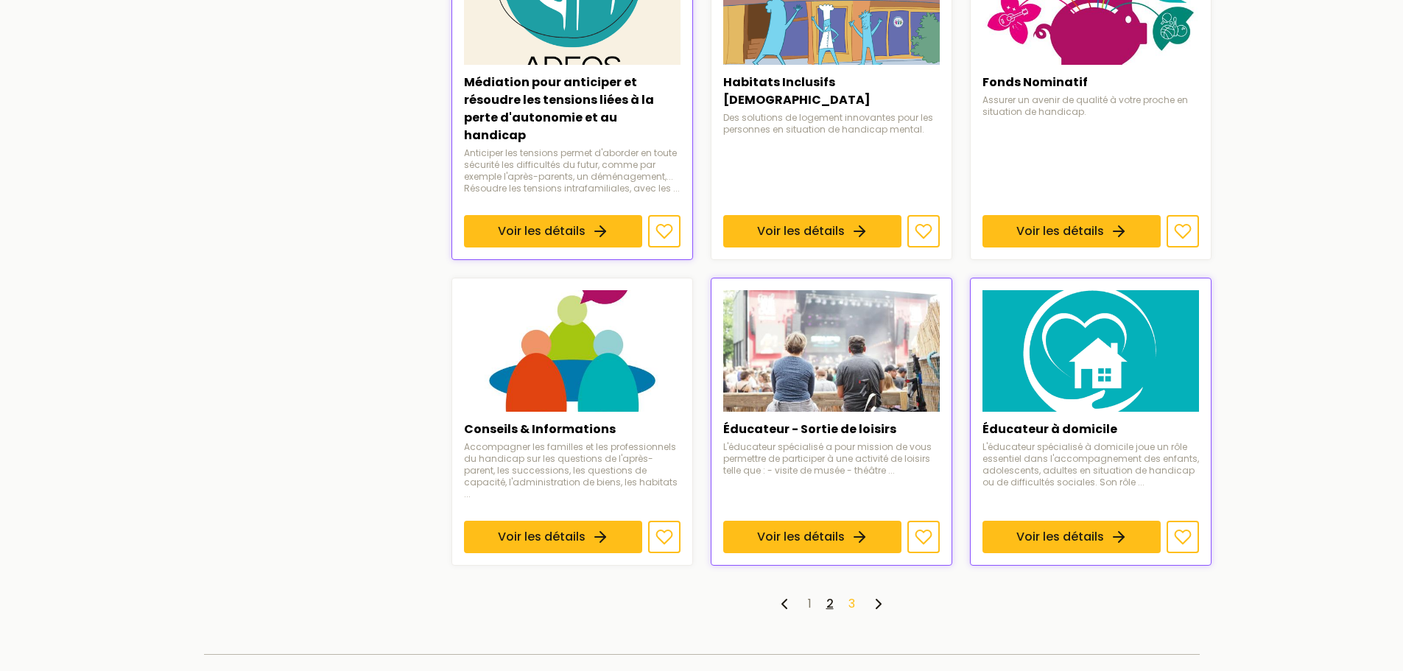
click at [848, 595] on link "3" at bounding box center [851, 603] width 7 height 17
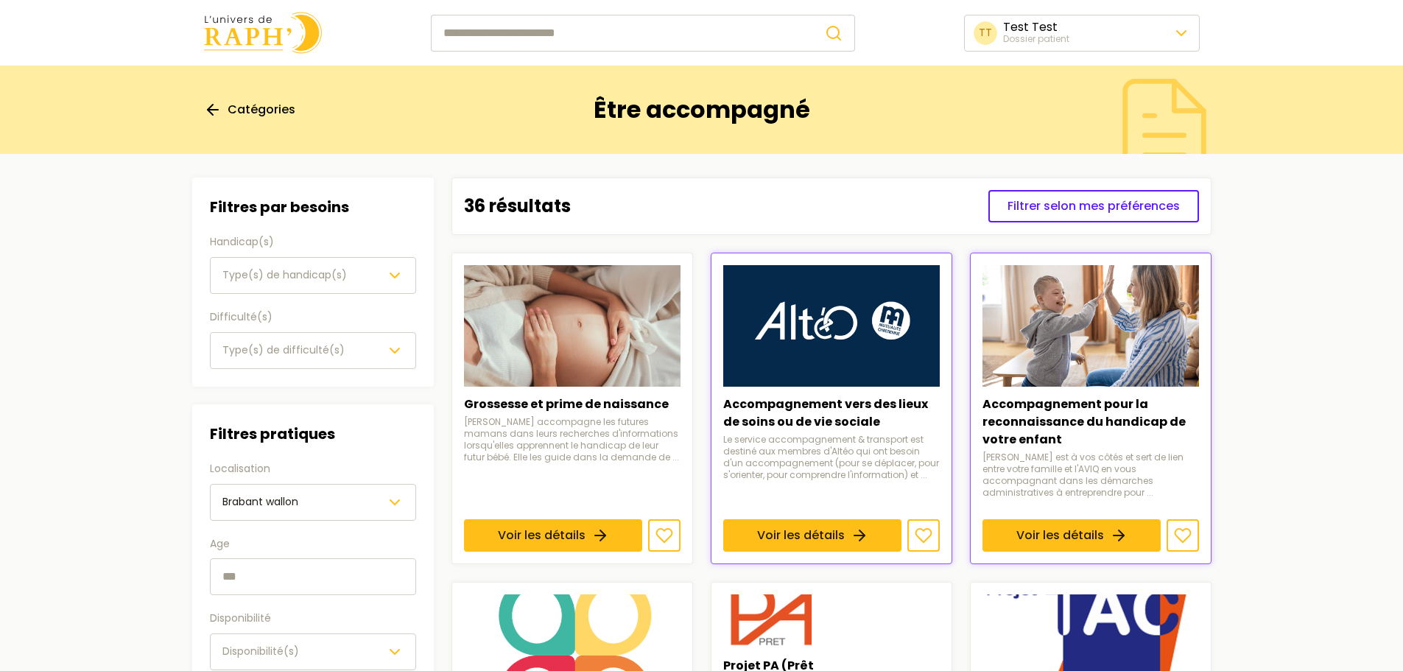
click at [247, 108] on span "Catégories" at bounding box center [262, 110] width 68 height 18
